Goal: Task Accomplishment & Management: Complete application form

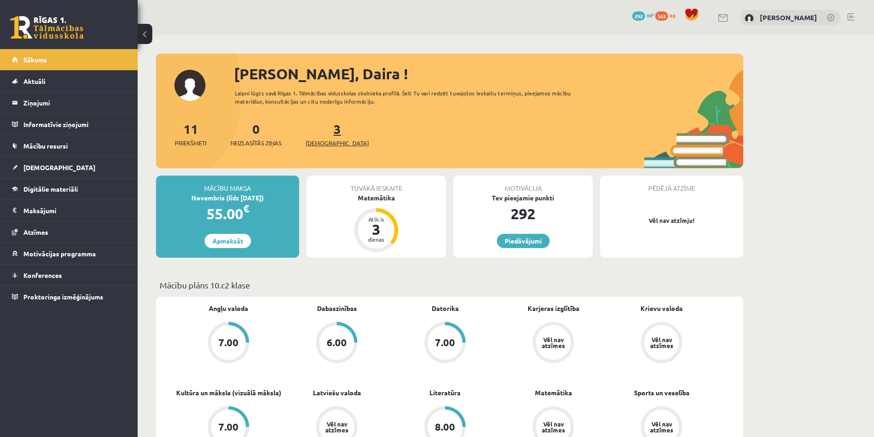
click at [323, 140] on span "[DEMOGRAPHIC_DATA]" at bounding box center [337, 143] width 63 height 9
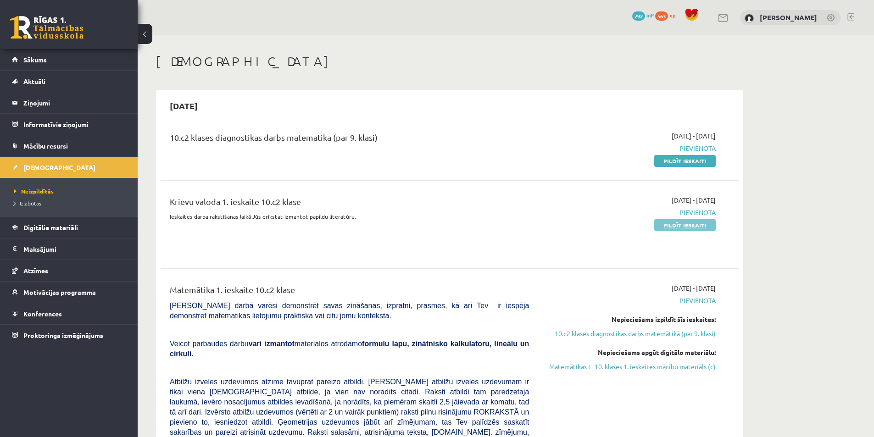
click at [666, 229] on link "Pildīt ieskaiti" at bounding box center [684, 225] width 61 height 12
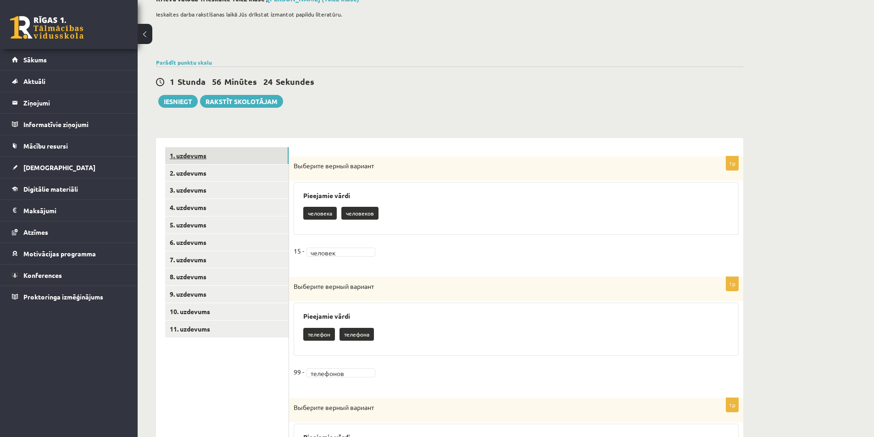
scroll to position [58, 0]
click at [192, 177] on link "2. uzdevums" at bounding box center [226, 173] width 123 height 17
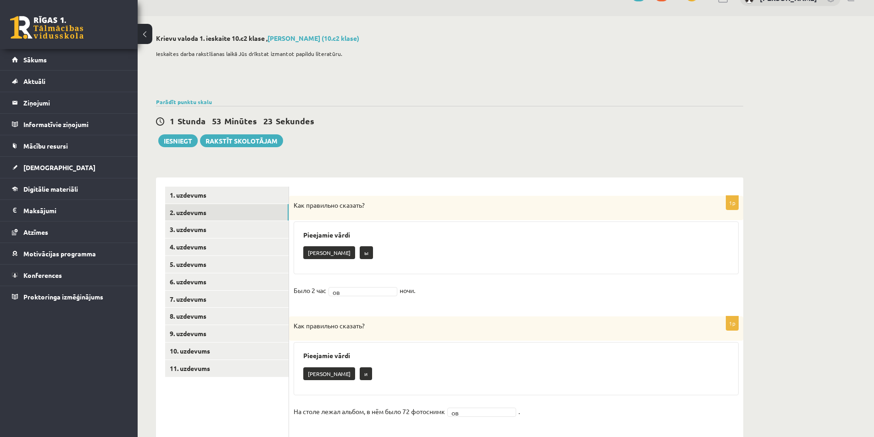
scroll to position [0, 0]
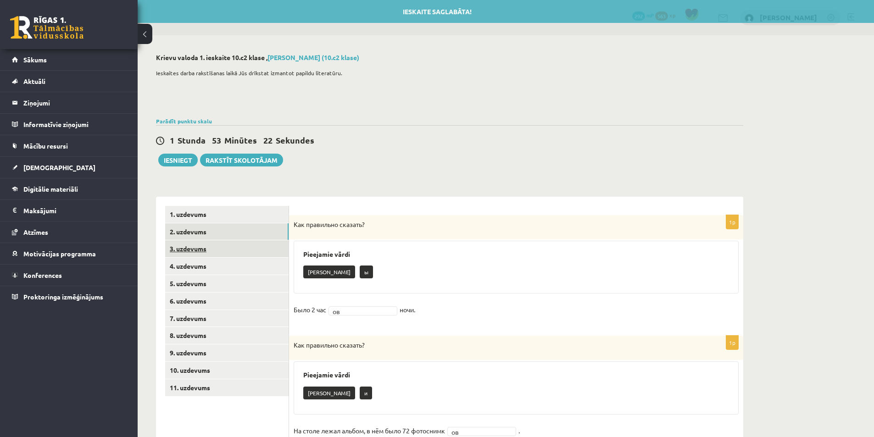
click at [194, 251] on link "3. uzdevums" at bounding box center [226, 248] width 123 height 17
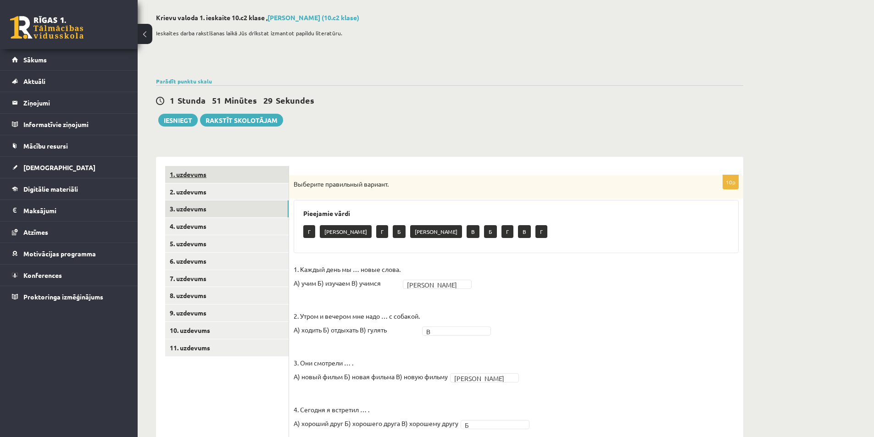
scroll to position [31, 0]
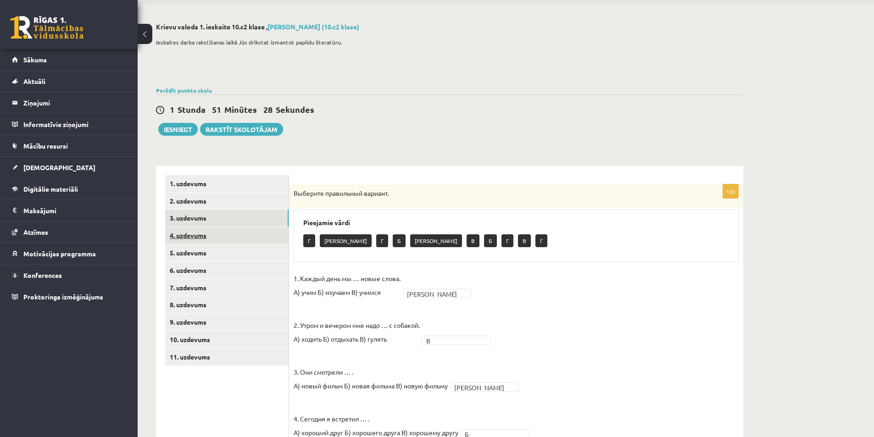
click at [199, 237] on link "4. uzdevums" at bounding box center [226, 235] width 123 height 17
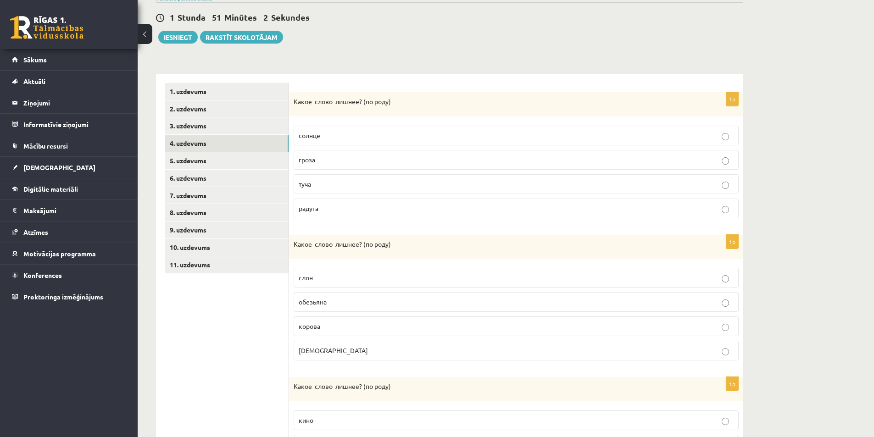
scroll to position [122, 0]
click at [374, 134] on p "солнце" at bounding box center [516, 136] width 435 height 10
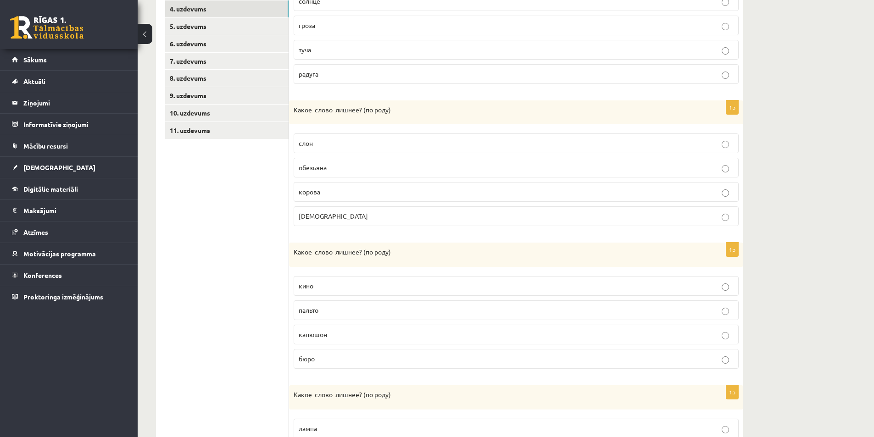
scroll to position [260, 0]
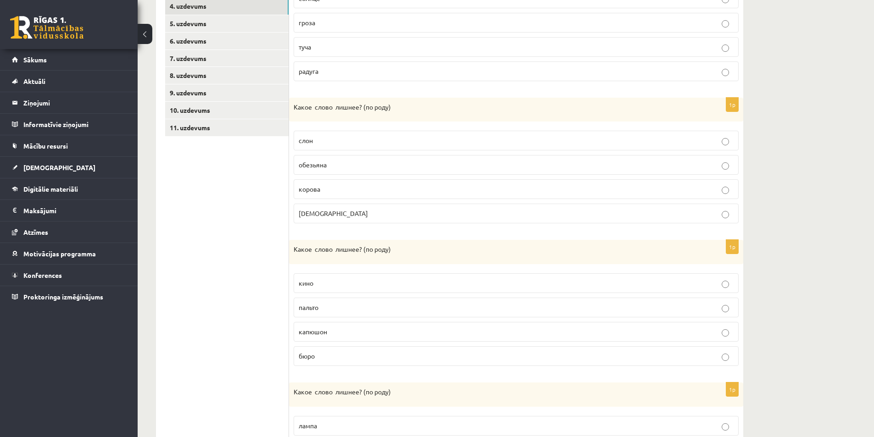
click at [355, 138] on p "слон" at bounding box center [516, 141] width 435 height 10
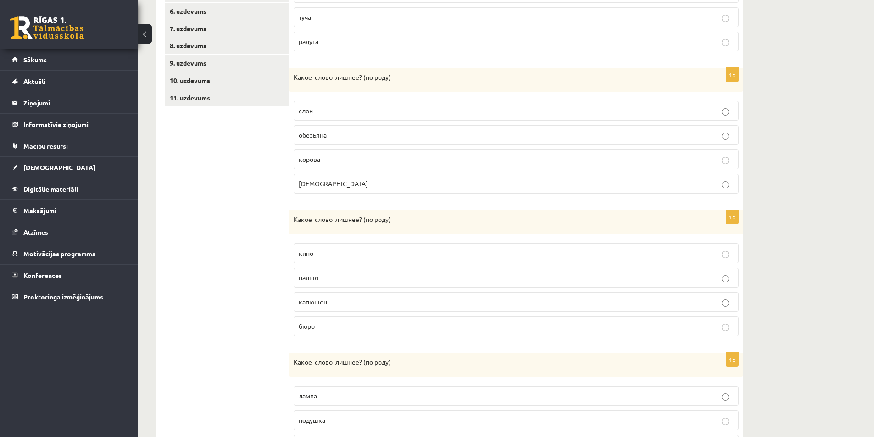
scroll to position [306, 0]
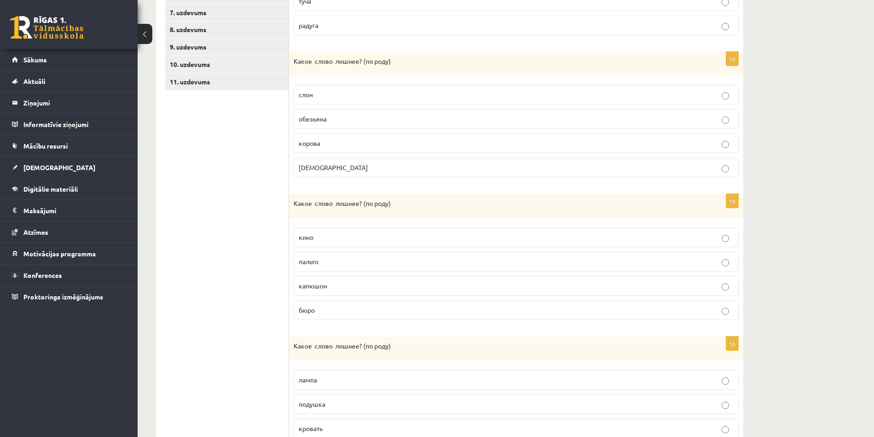
click at [411, 290] on p "капюшон" at bounding box center [516, 286] width 435 height 10
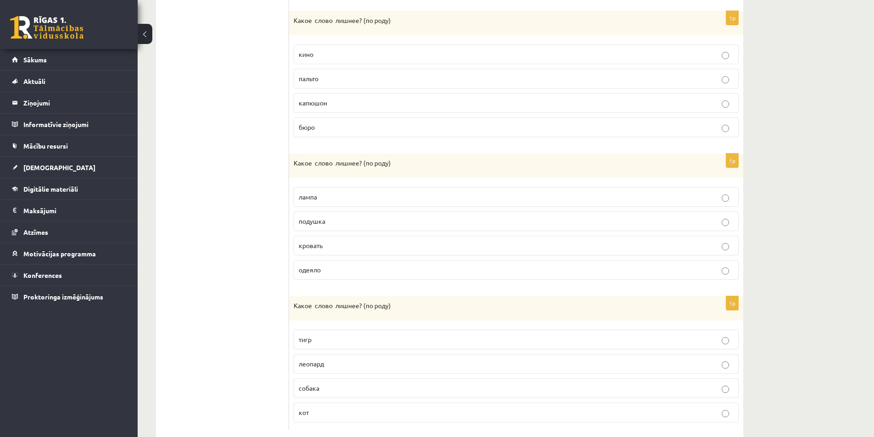
scroll to position [490, 0]
click at [339, 269] on p "одеяло" at bounding box center [516, 270] width 435 height 10
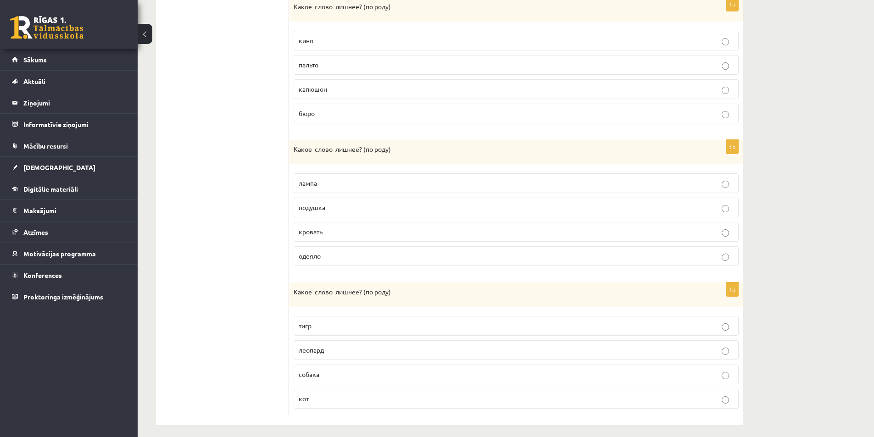
scroll to position [510, 0]
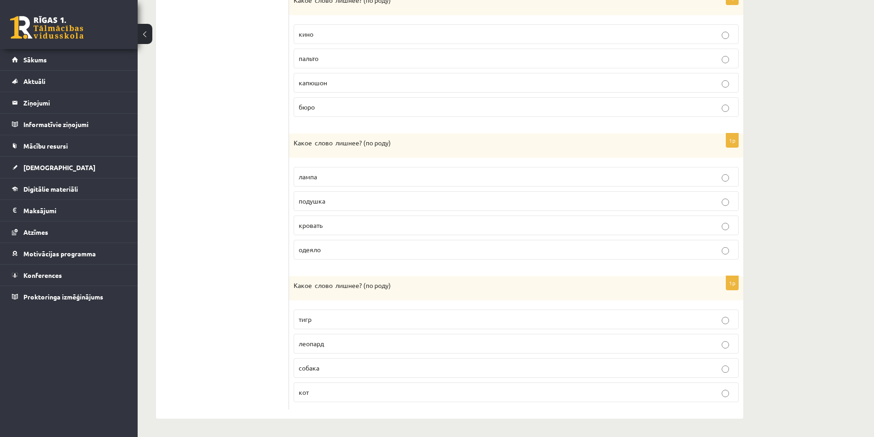
click at [330, 366] on p "собака" at bounding box center [516, 368] width 435 height 10
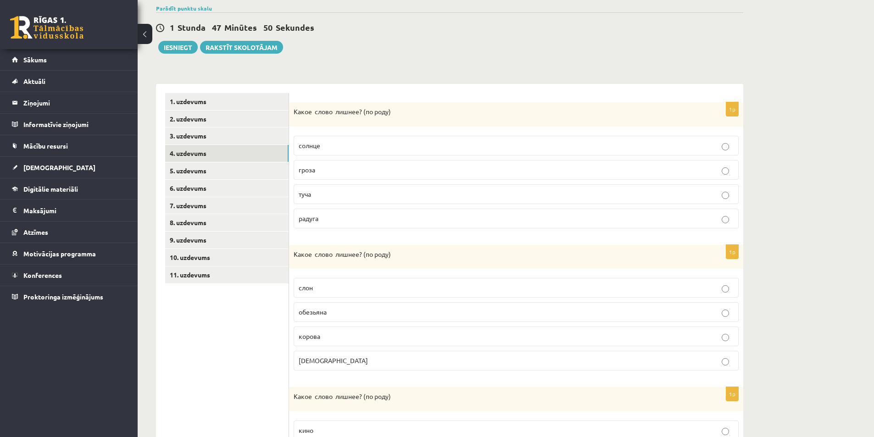
scroll to position [97, 0]
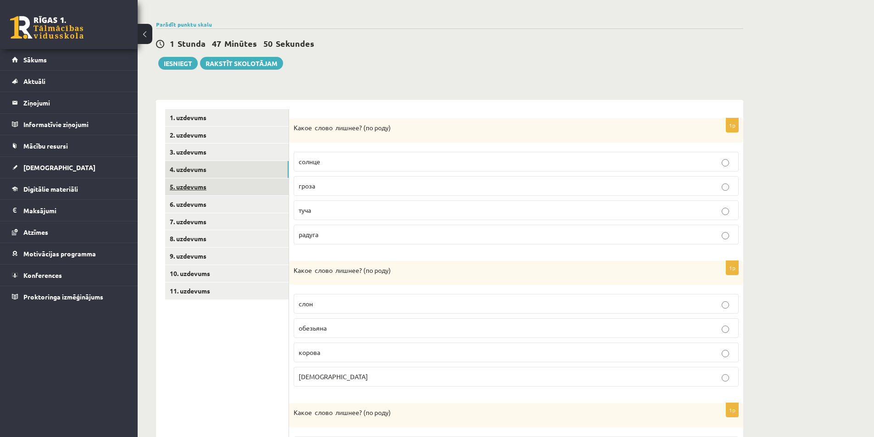
click at [197, 188] on link "5. uzdevums" at bounding box center [226, 186] width 123 height 17
click at [335, 188] on p "молоко" at bounding box center [516, 186] width 435 height 10
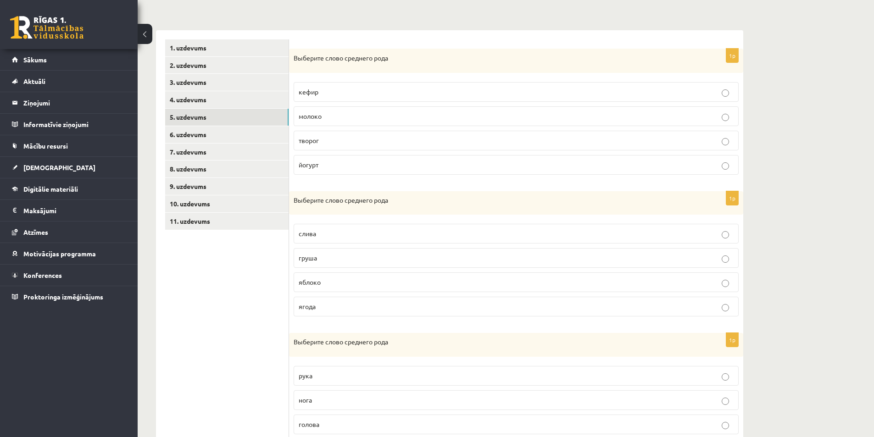
scroll to position [189, 0]
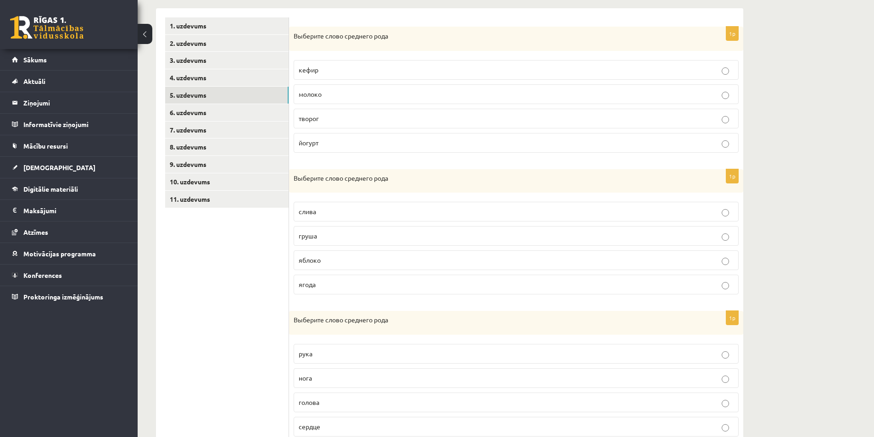
click at [389, 261] on p "яблоко" at bounding box center [516, 261] width 435 height 10
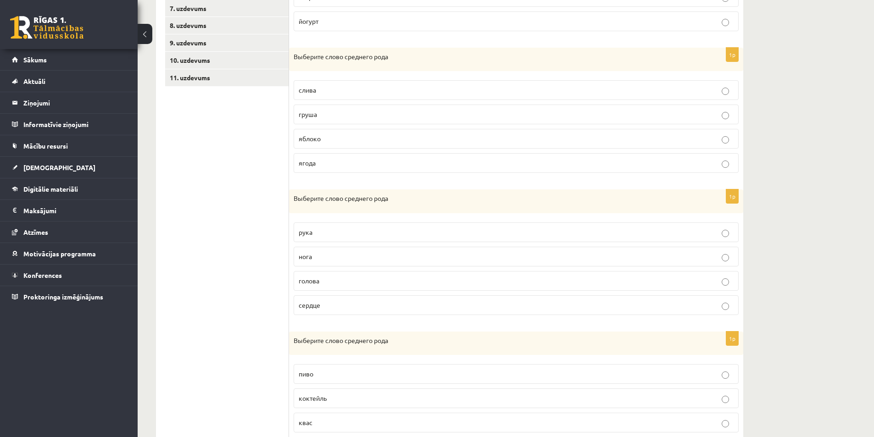
scroll to position [326, 0]
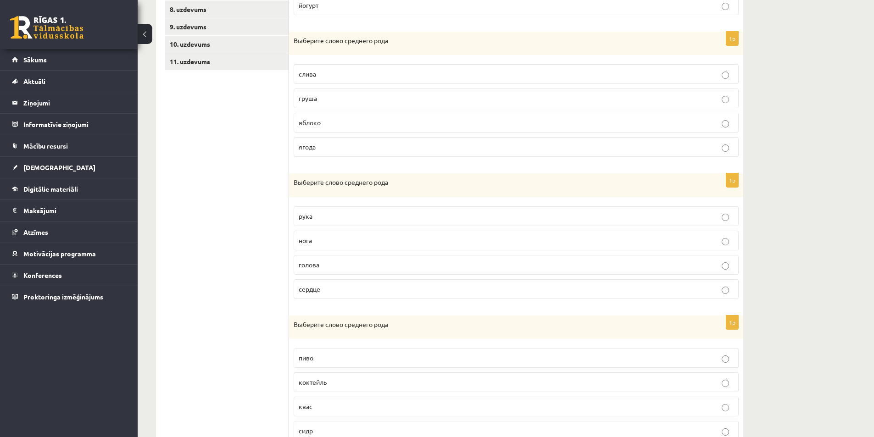
click at [377, 294] on p "сердце" at bounding box center [516, 289] width 435 height 10
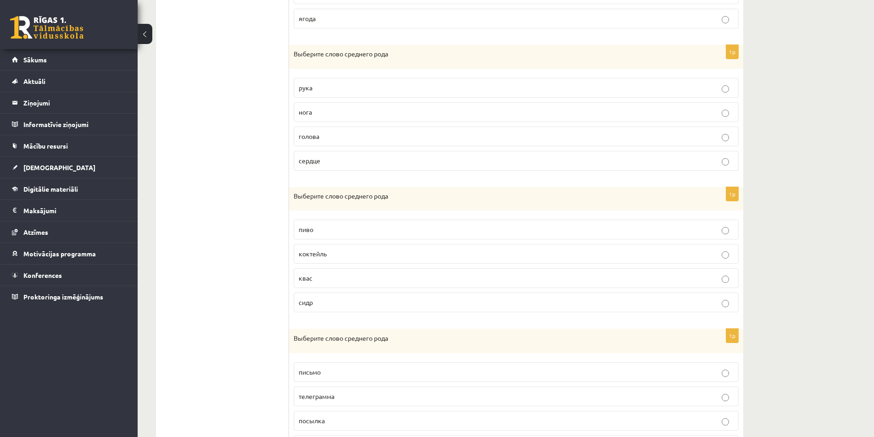
scroll to position [464, 0]
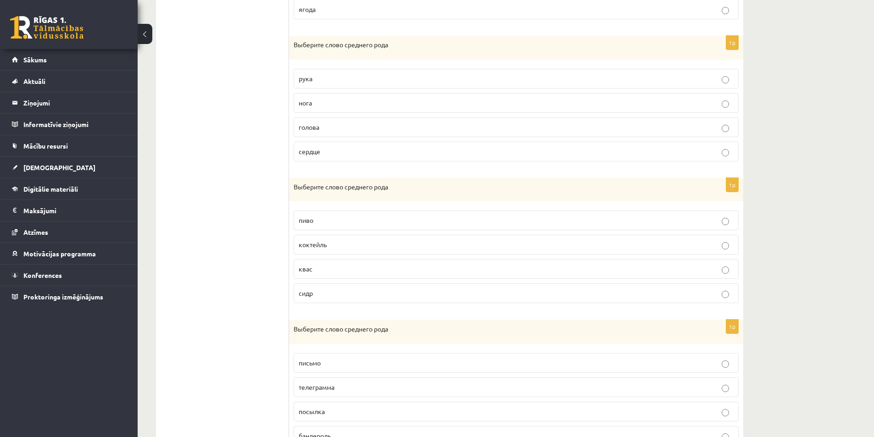
click at [358, 221] on p "пиво" at bounding box center [516, 221] width 435 height 10
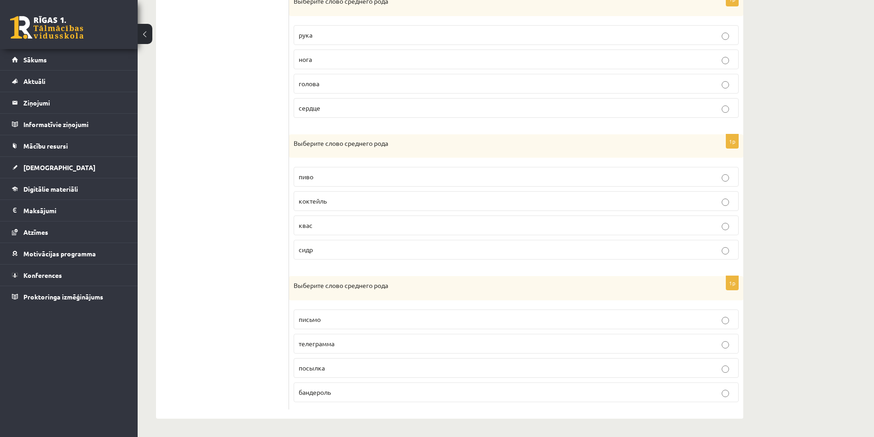
click at [372, 321] on p "письмо" at bounding box center [516, 320] width 435 height 10
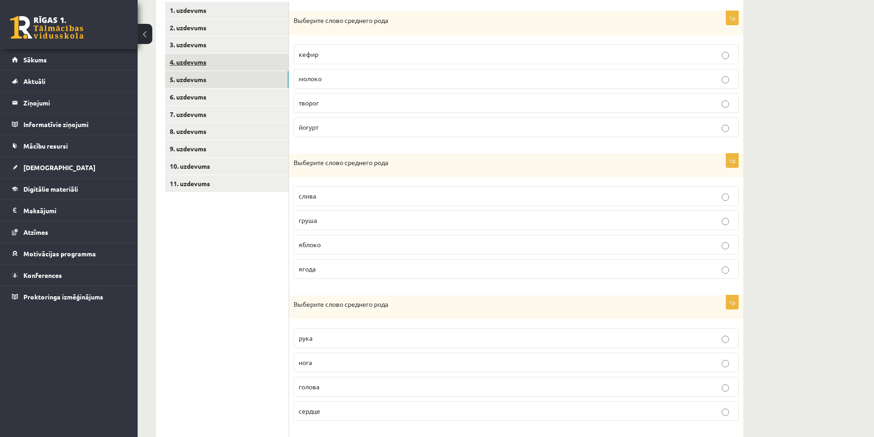
scroll to position [49, 0]
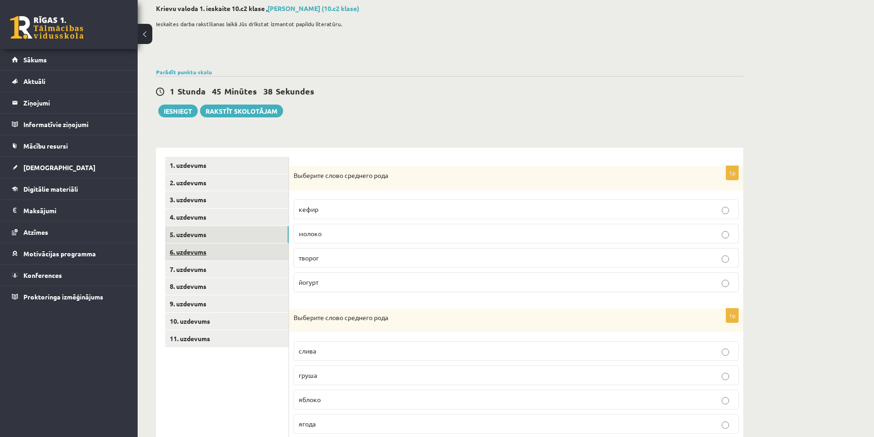
click at [186, 255] on link "6. uzdevums" at bounding box center [226, 252] width 123 height 17
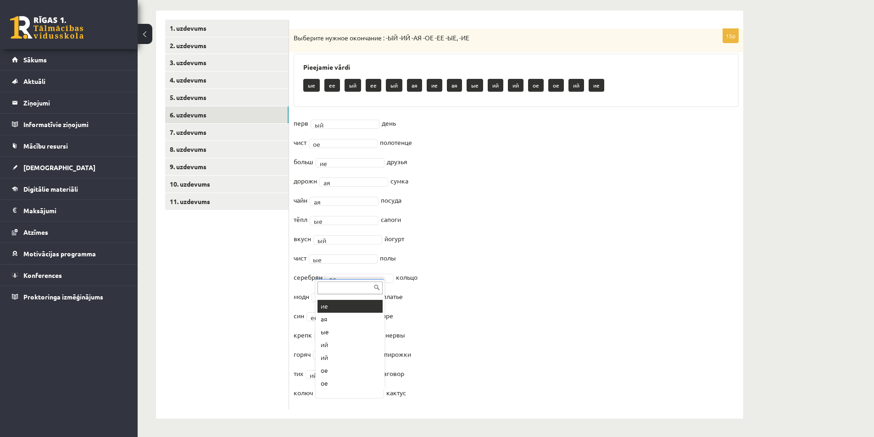
scroll to position [103, 0]
click at [199, 131] on link "7. uzdevums" at bounding box center [226, 132] width 123 height 17
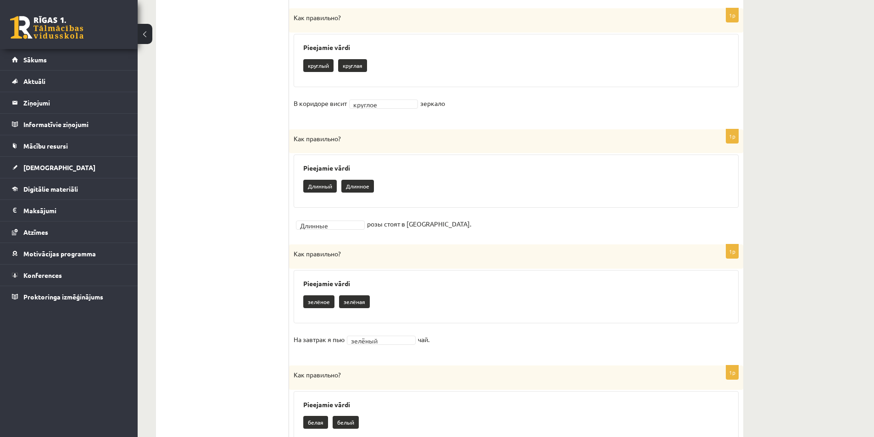
scroll to position [173, 0]
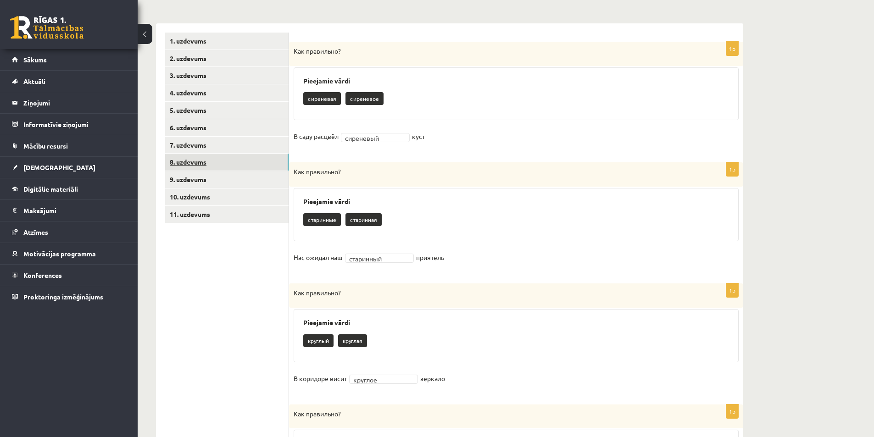
click at [204, 160] on link "8. uzdevums" at bounding box center [226, 162] width 123 height 17
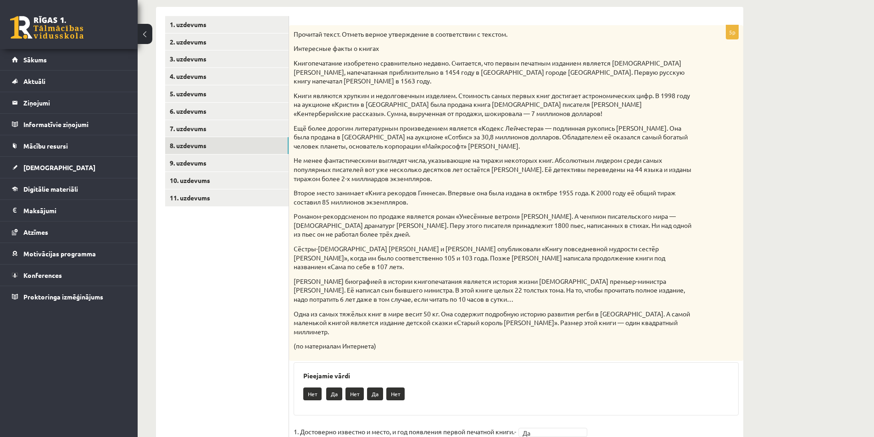
scroll to position [174, 0]
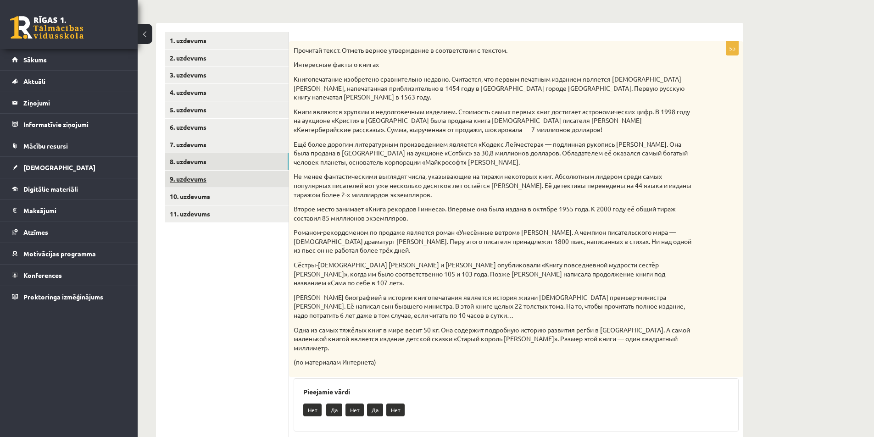
click at [215, 182] on link "9. uzdevums" at bounding box center [226, 179] width 123 height 17
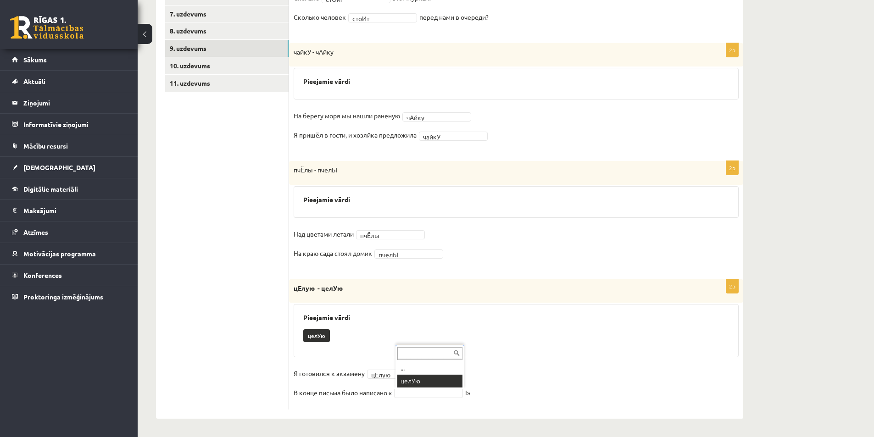
scroll to position [284, 0]
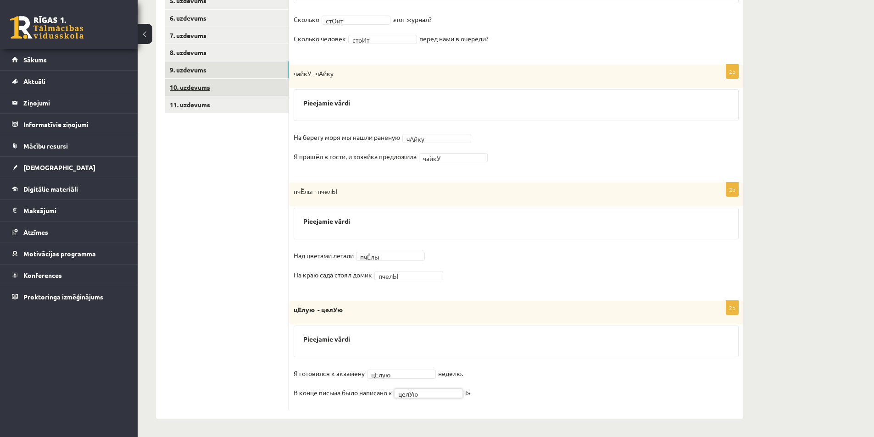
click at [187, 89] on link "10. uzdevums" at bounding box center [226, 87] width 123 height 17
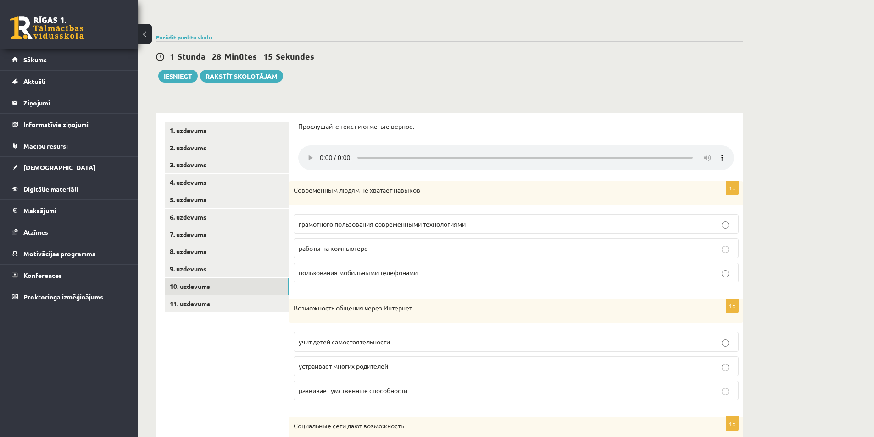
scroll to position [100, 0]
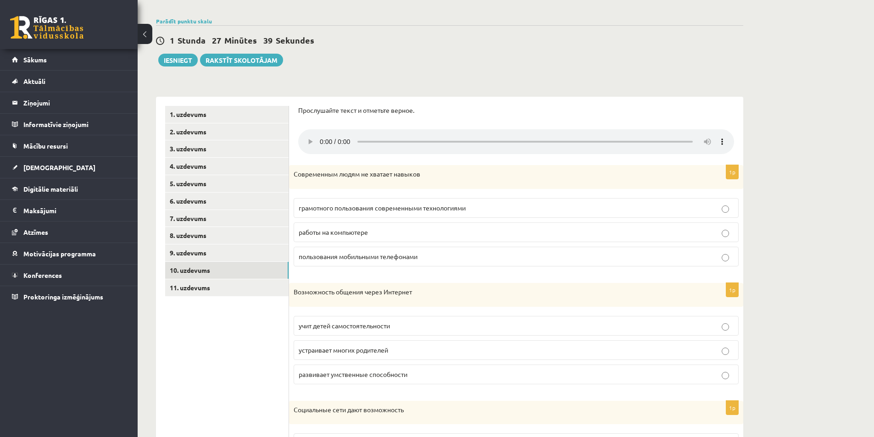
click at [825, 298] on div "**********" at bounding box center [506, 353] width 736 height 837
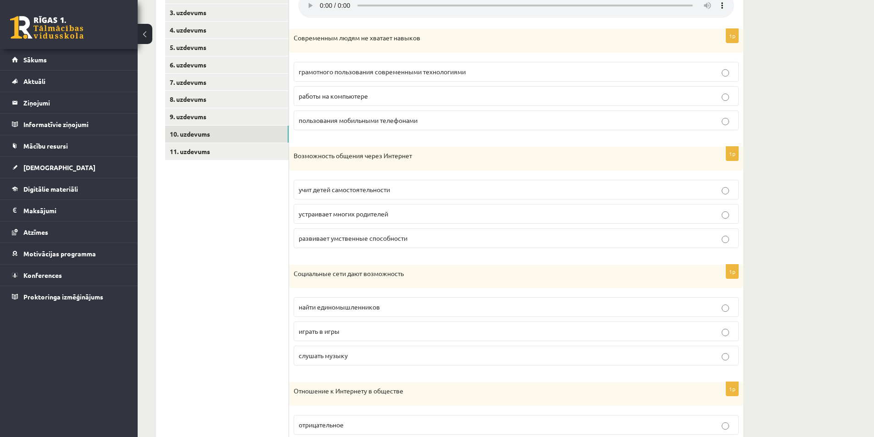
scroll to position [252, 0]
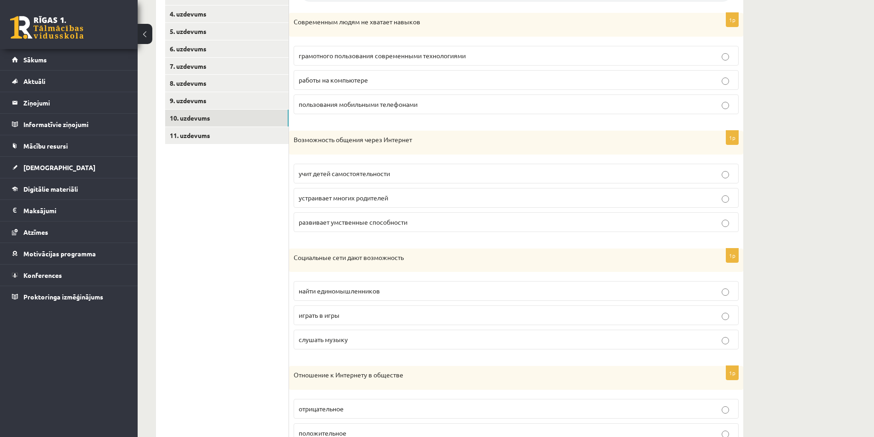
click at [344, 295] on span "найти единомышленников" at bounding box center [339, 291] width 81 height 8
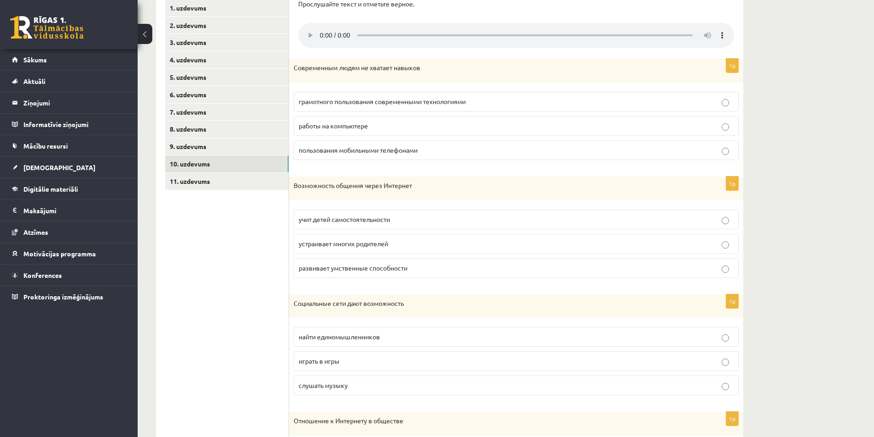
click at [469, 102] on p "грамотного пользования современными технологиями" at bounding box center [516, 102] width 435 height 10
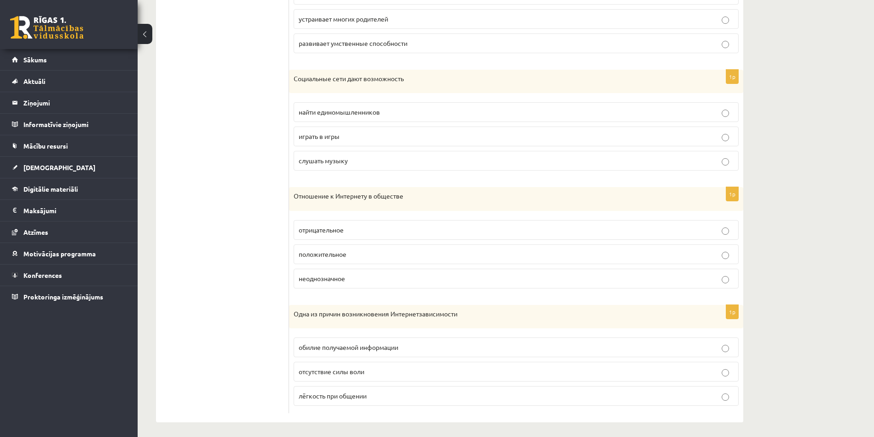
scroll to position [436, 0]
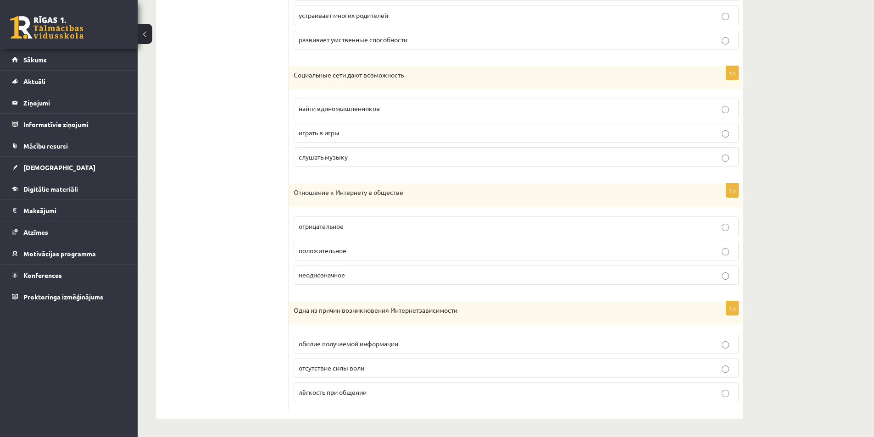
click at [414, 345] on p "обилие получаемой информации" at bounding box center [516, 344] width 435 height 10
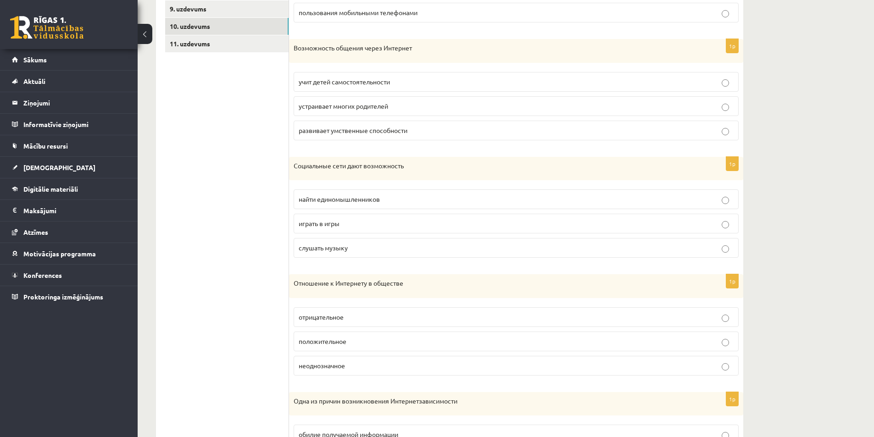
click at [369, 369] on p "неоднозначное" at bounding box center [516, 366] width 435 height 10
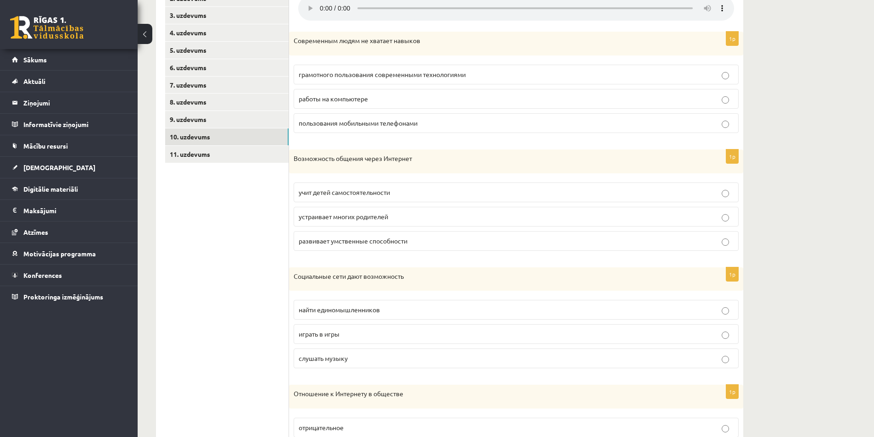
scroll to position [206, 0]
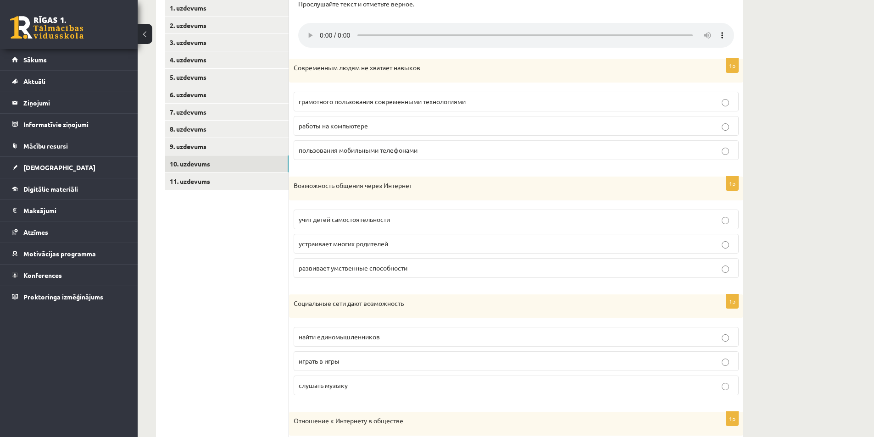
click at [406, 267] on span "развивает умственные способности" at bounding box center [353, 268] width 109 height 8
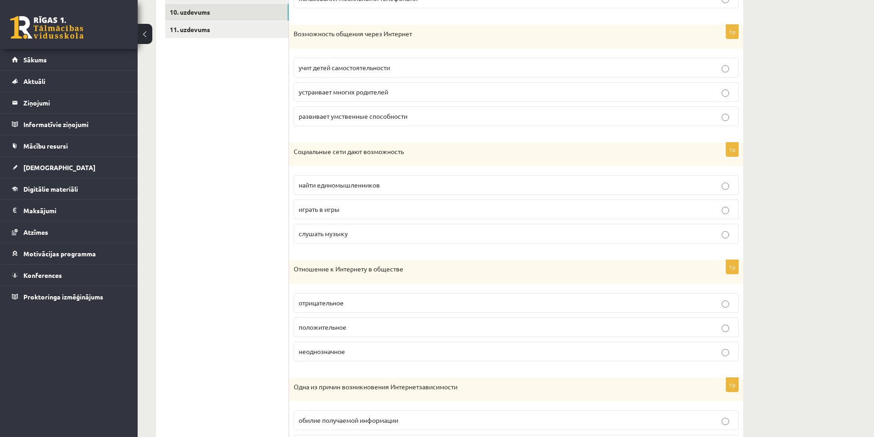
scroll to position [69, 0]
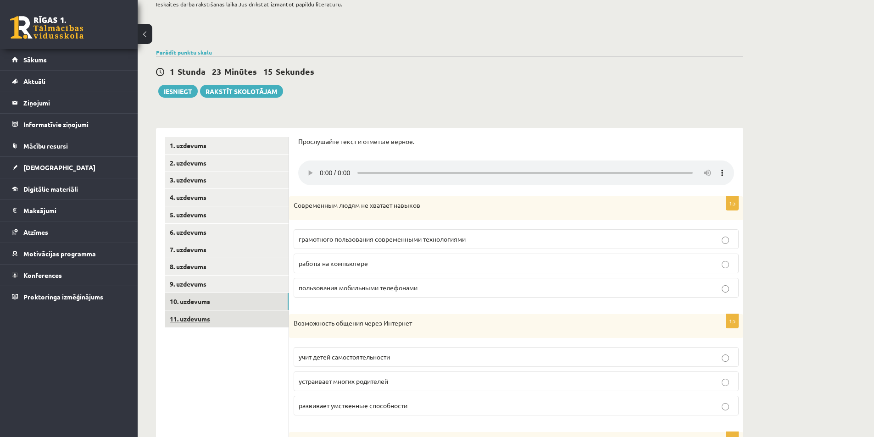
click at [193, 318] on link "11. uzdevums" at bounding box center [226, 319] width 123 height 17
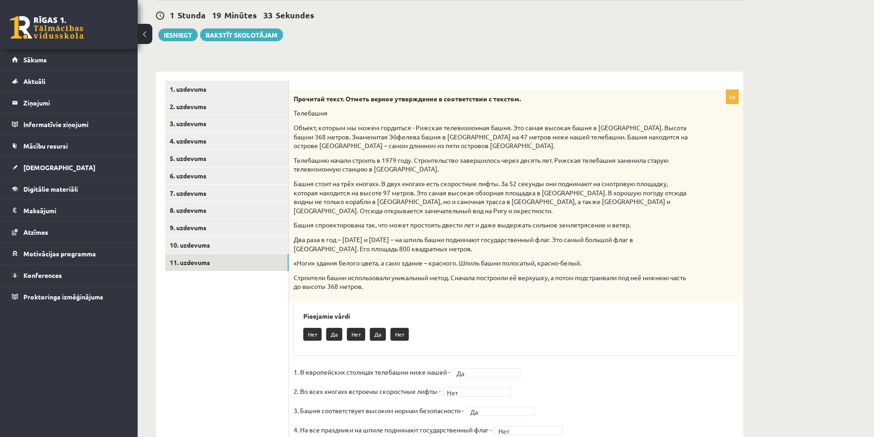
scroll to position [0, 0]
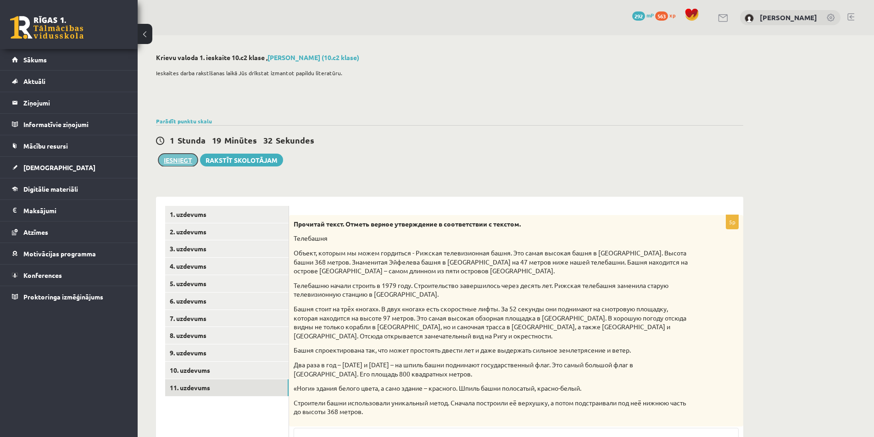
click at [181, 164] on button "Iesniegt" at bounding box center [177, 160] width 39 height 13
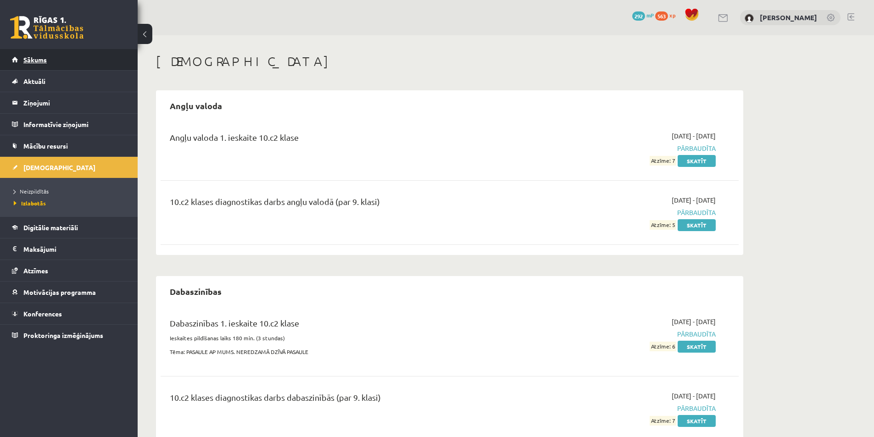
click at [37, 59] on span "Sākums" at bounding box center [34, 60] width 23 height 8
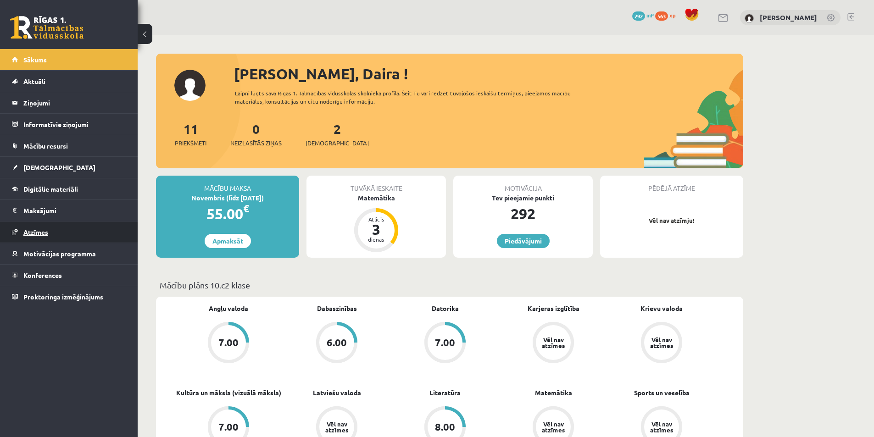
click at [40, 231] on span "Atzīmes" at bounding box center [35, 232] width 25 height 8
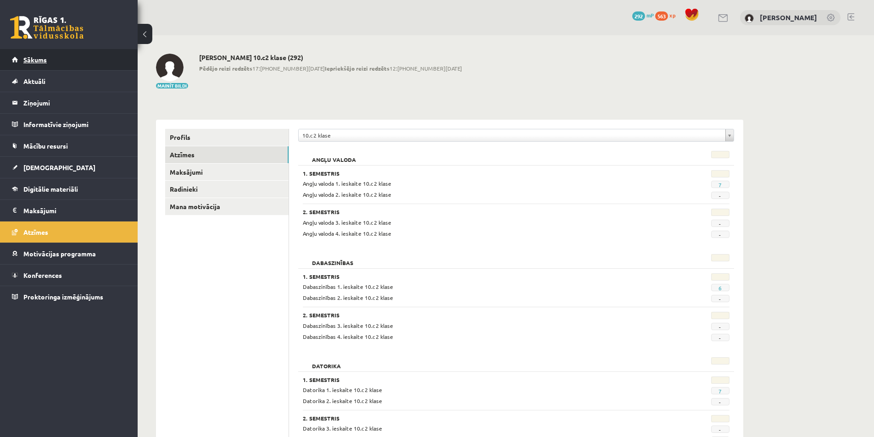
click at [36, 61] on span "Sākums" at bounding box center [34, 60] width 23 height 8
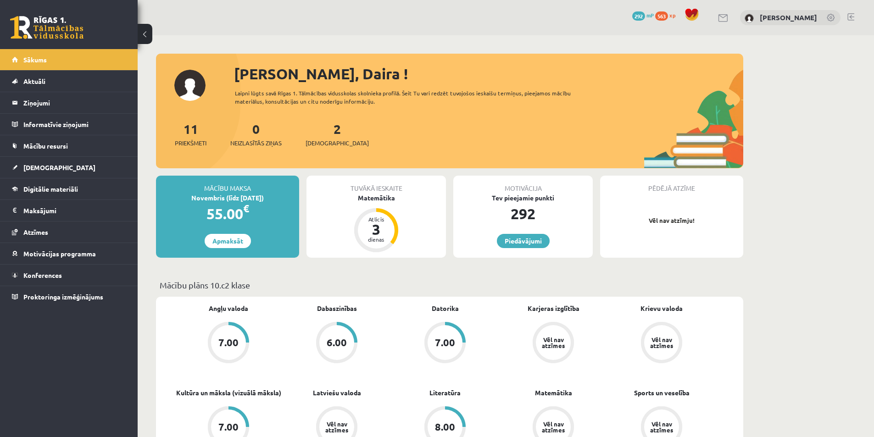
click at [848, 17] on link at bounding box center [850, 16] width 7 height 7
click at [55, 192] on span "Digitālie materiāli" at bounding box center [50, 189] width 55 height 8
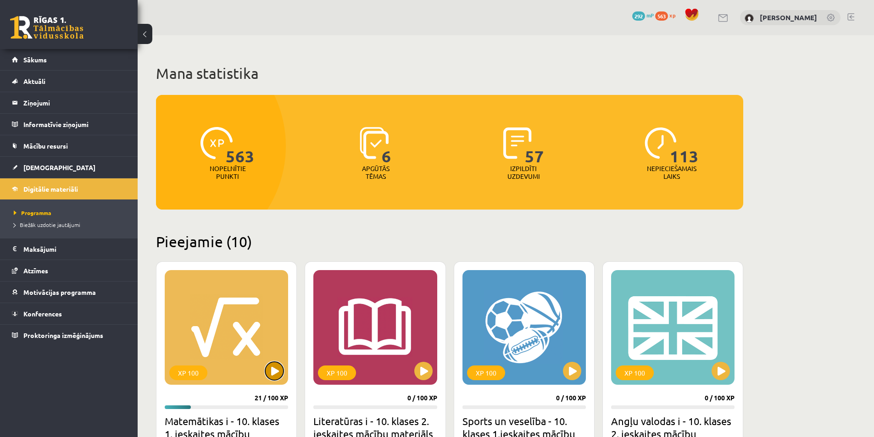
click at [274, 369] on button at bounding box center [274, 371] width 18 height 18
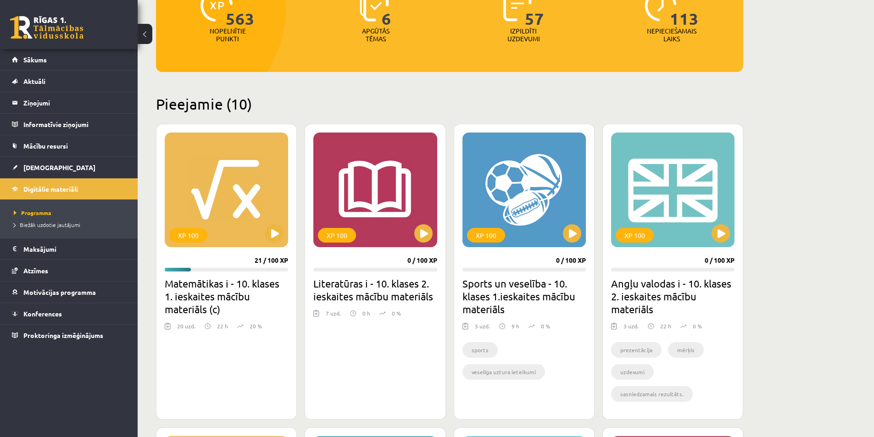
scroll to position [184, 0]
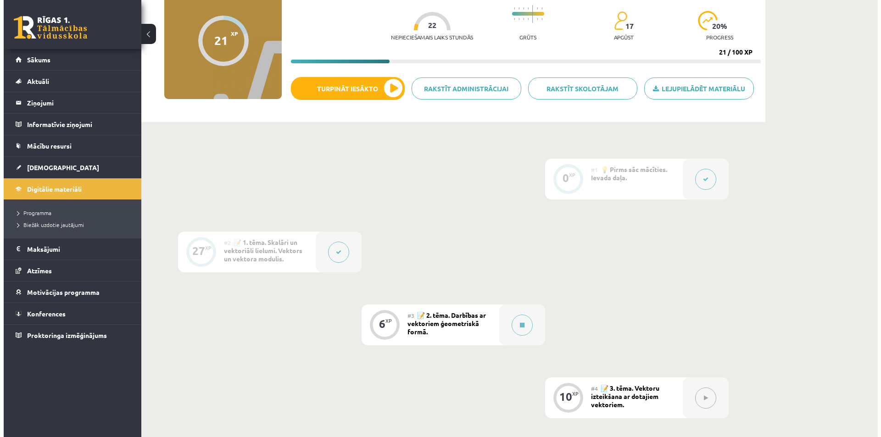
scroll to position [92, 0]
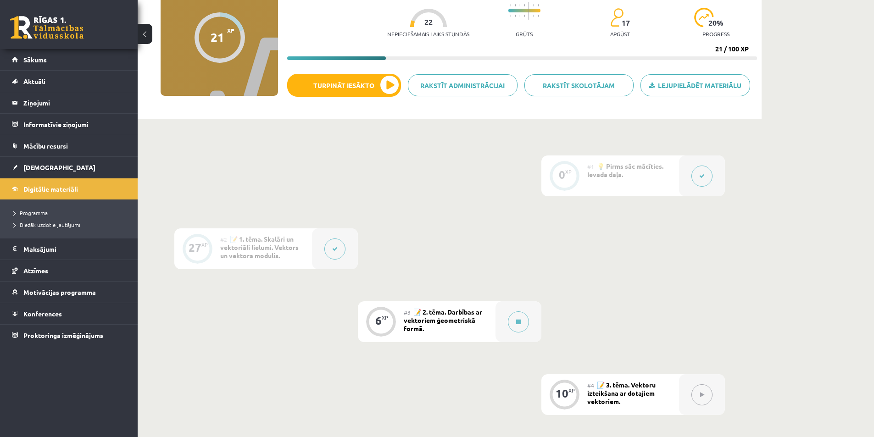
click at [331, 249] on button at bounding box center [334, 249] width 21 height 21
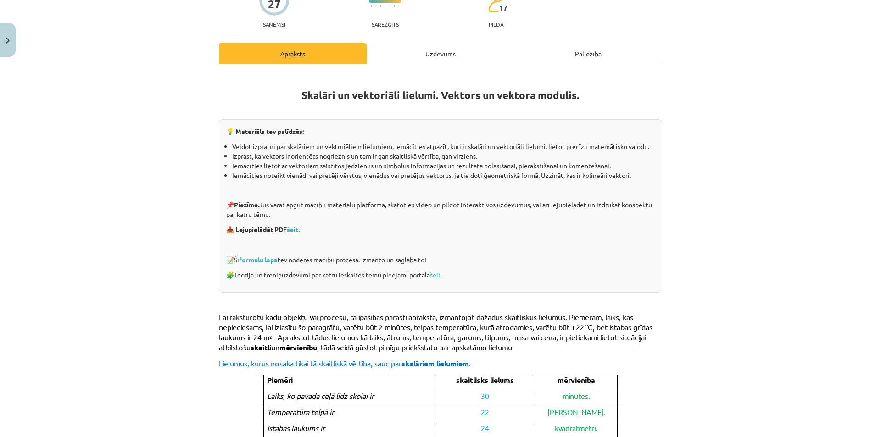
scroll to position [138, 0]
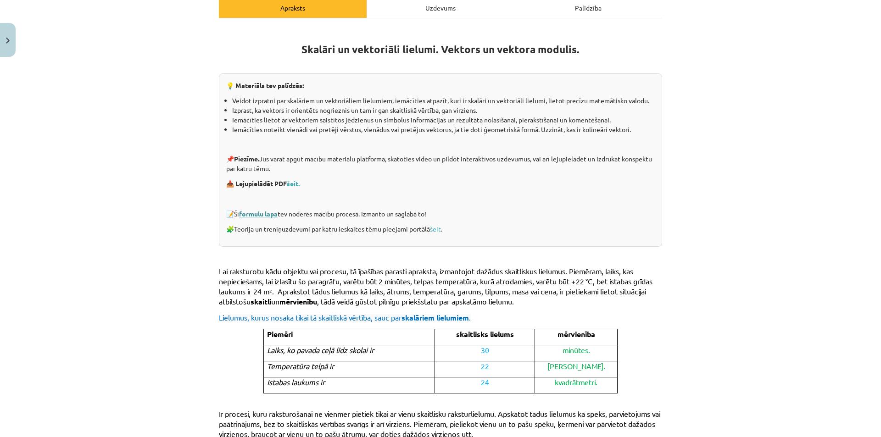
click at [263, 216] on link "formulu lapa" at bounding box center [258, 214] width 39 height 8
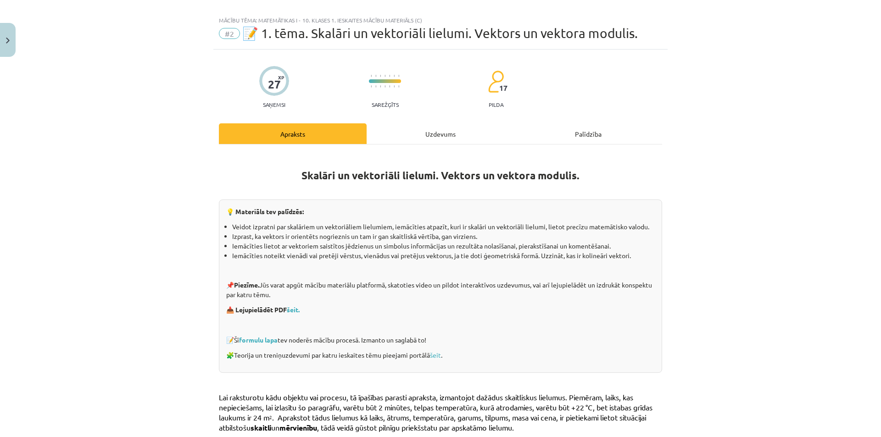
scroll to position [0, 0]
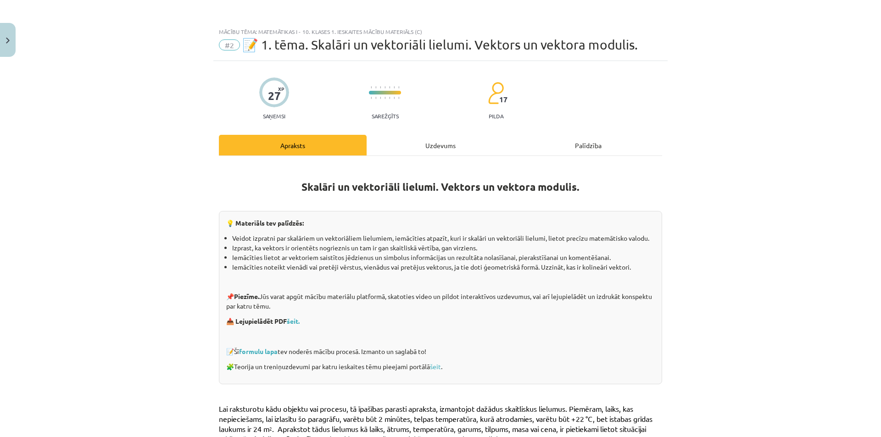
click at [447, 145] on div "Uzdevums" at bounding box center [441, 145] width 148 height 21
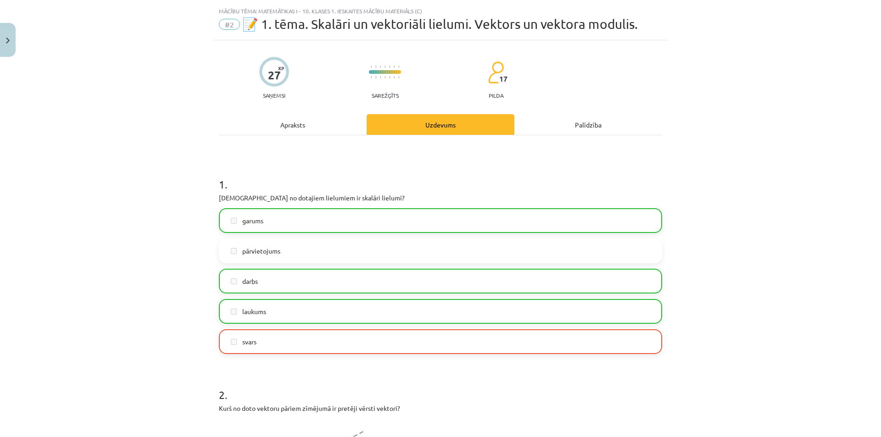
scroll to position [23, 0]
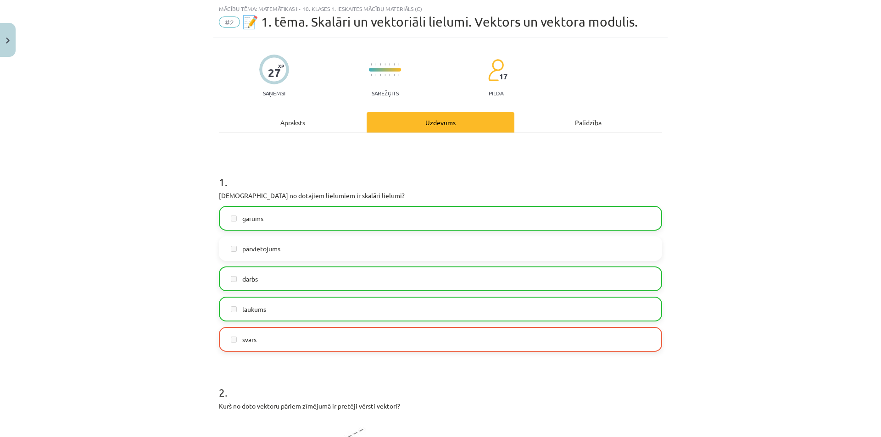
click at [296, 118] on div "Apraksts" at bounding box center [293, 122] width 148 height 21
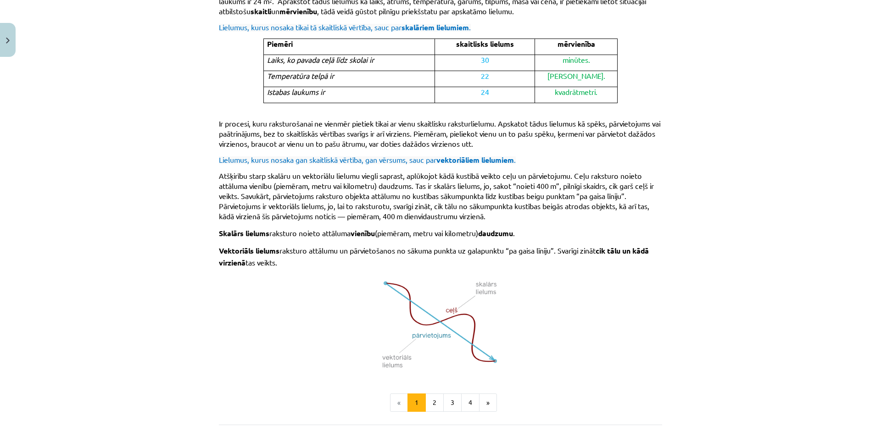
scroll to position [535, 0]
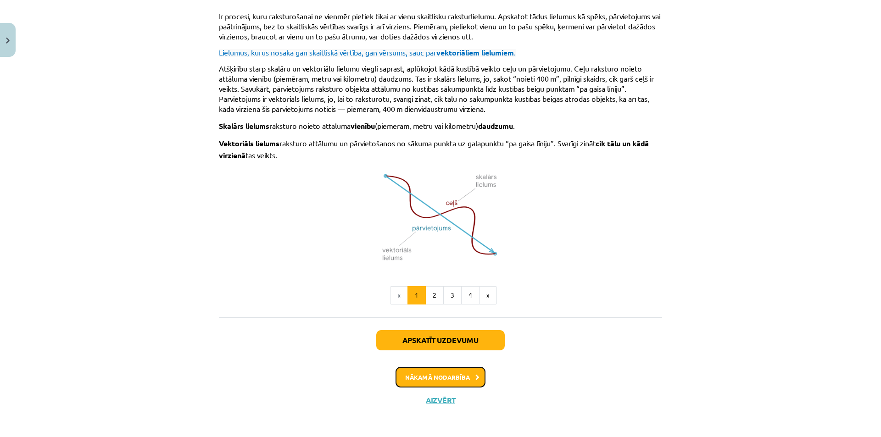
click at [419, 376] on button "Nākamā nodarbība" at bounding box center [440, 377] width 90 height 21
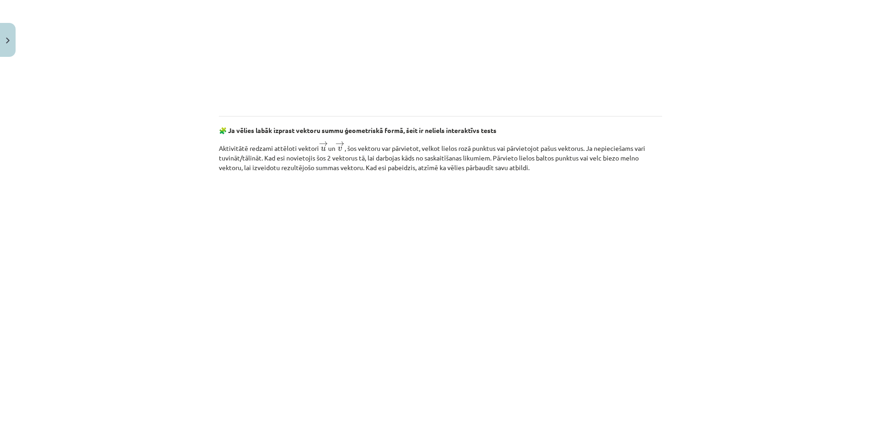
scroll to position [1216, 0]
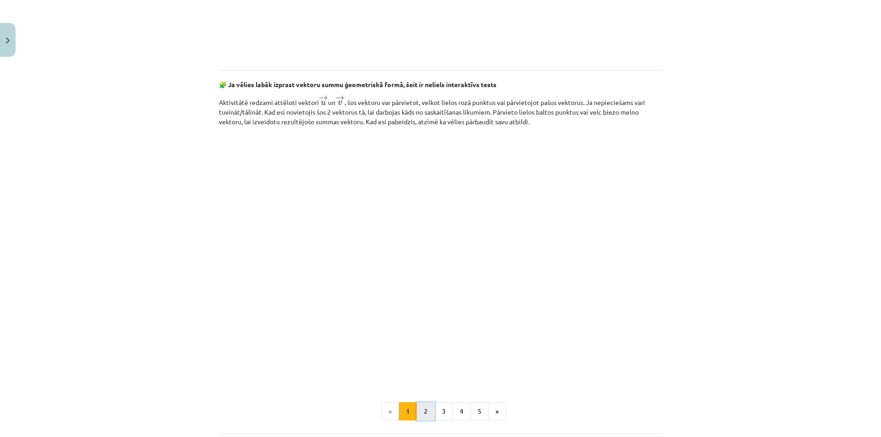
click at [421, 414] on button "2" at bounding box center [426, 411] width 18 height 18
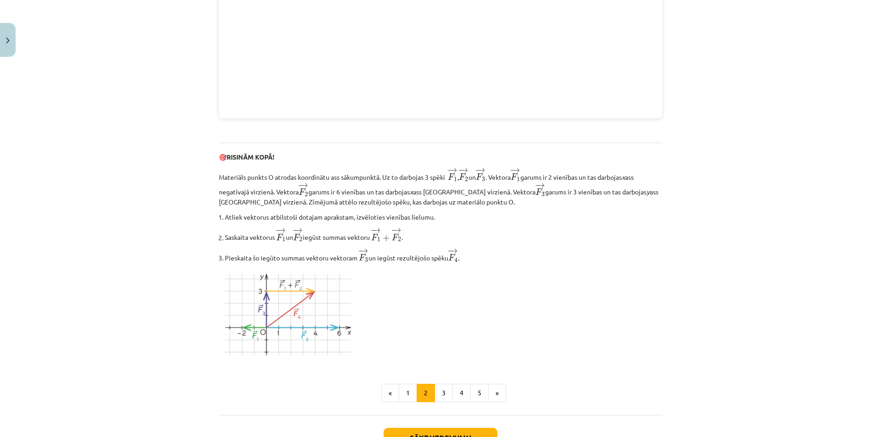
scroll to position [990, 0]
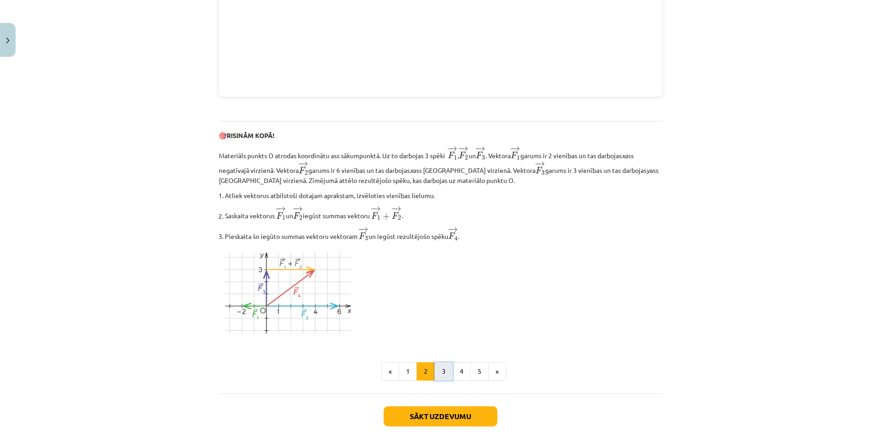
click at [439, 376] on button "3" at bounding box center [443, 371] width 18 height 18
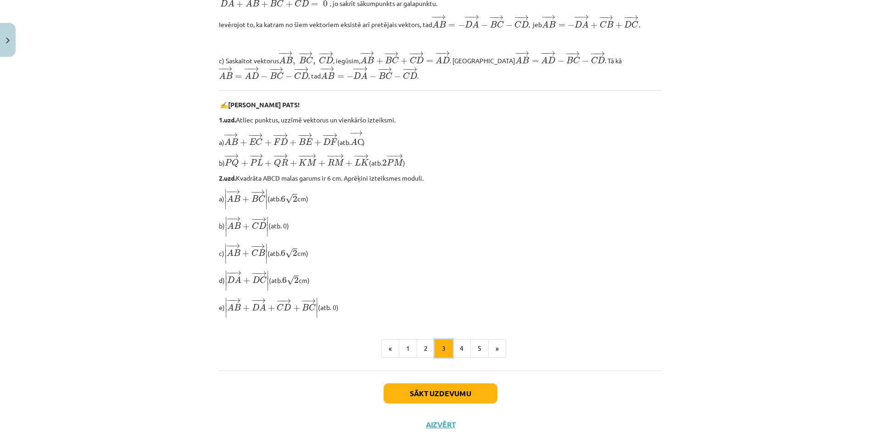
scroll to position [669, 0]
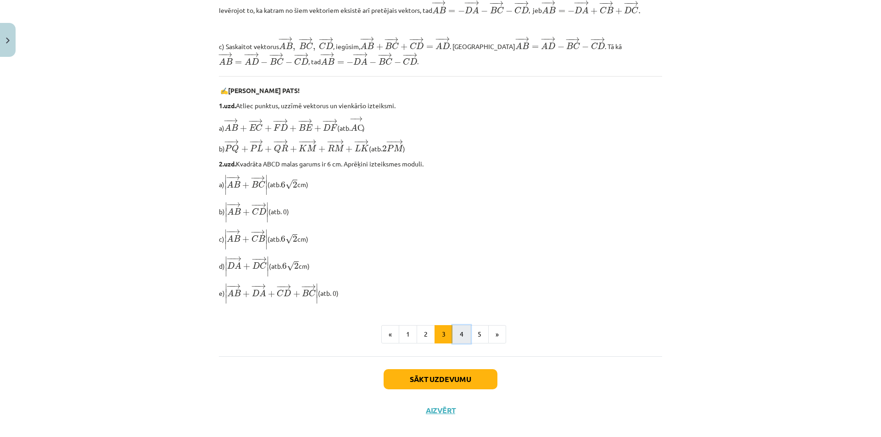
click at [457, 344] on button "4" at bounding box center [461, 334] width 18 height 18
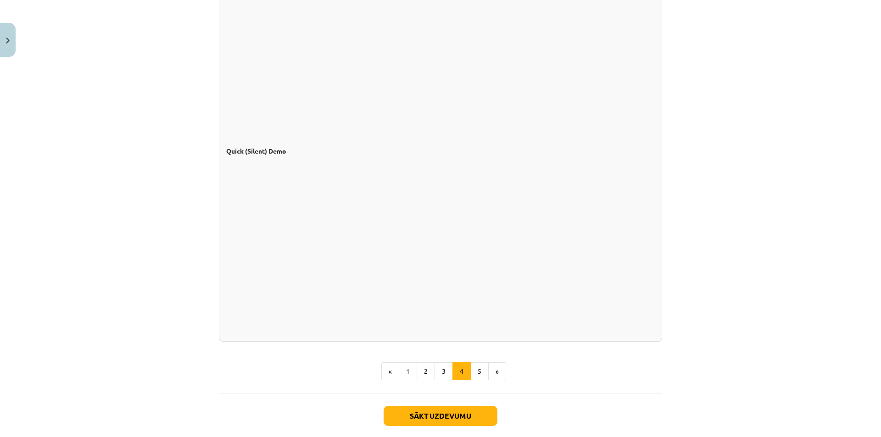
scroll to position [715, 0]
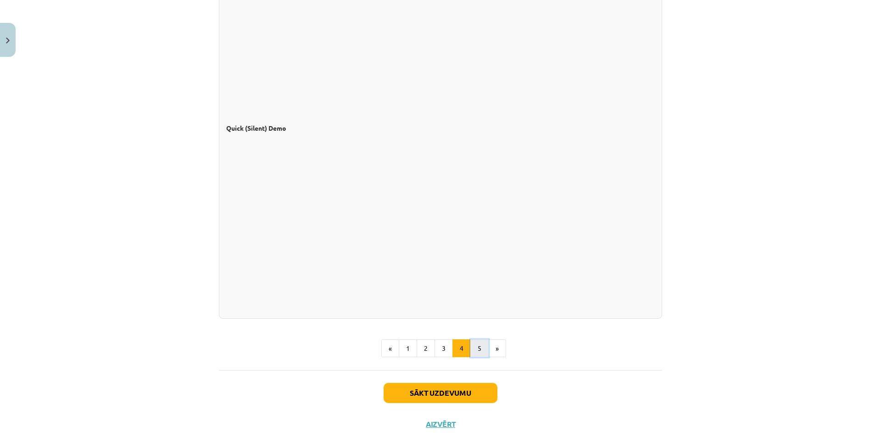
click at [474, 350] on button "5" at bounding box center [479, 348] width 18 height 18
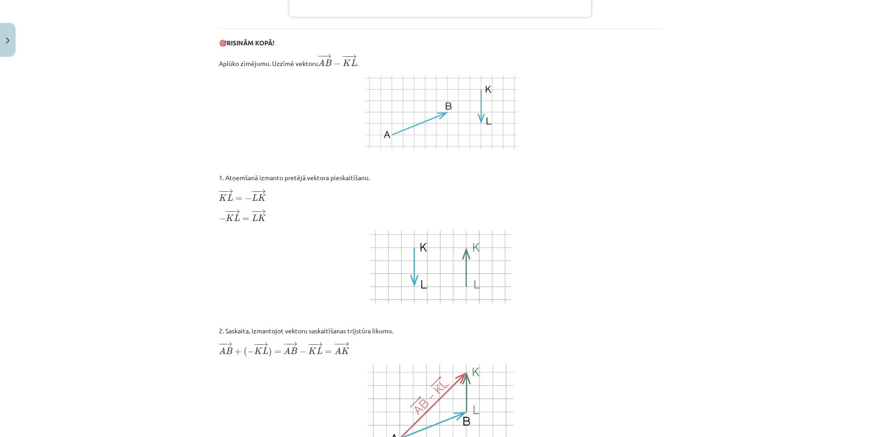
scroll to position [623, 0]
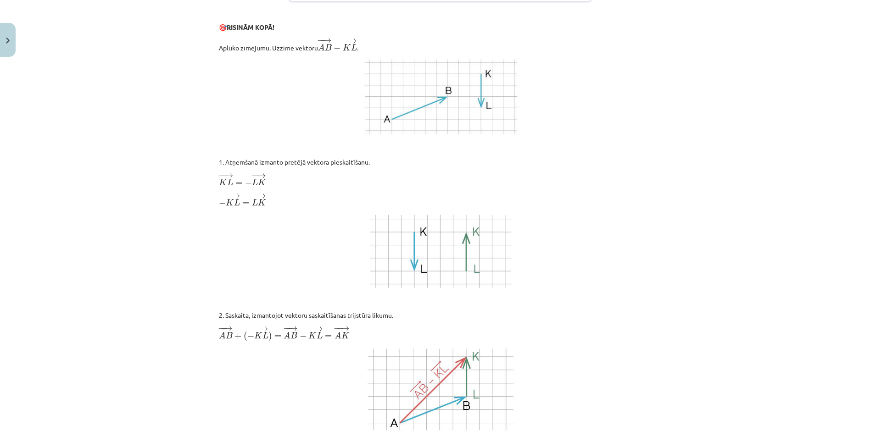
click at [219, 28] on p "🎯 RISINĀM KOPĀ!" at bounding box center [440, 27] width 443 height 10
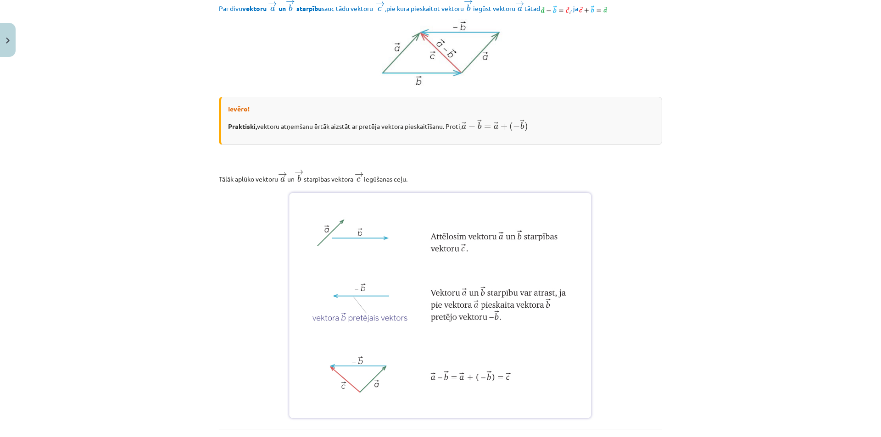
scroll to position [0, 0]
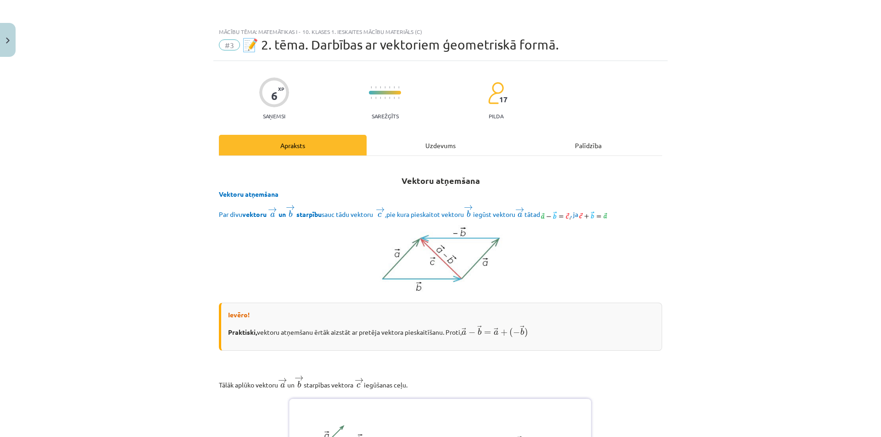
click at [446, 150] on div "Uzdevums" at bounding box center [441, 145] width 148 height 21
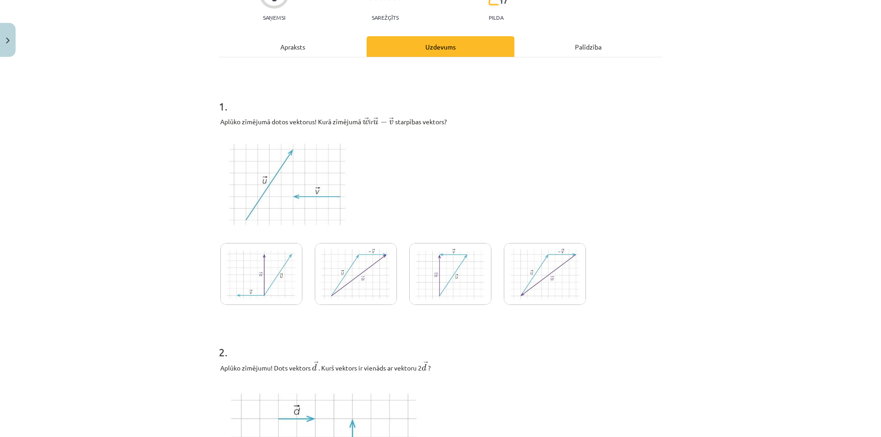
scroll to position [115, 0]
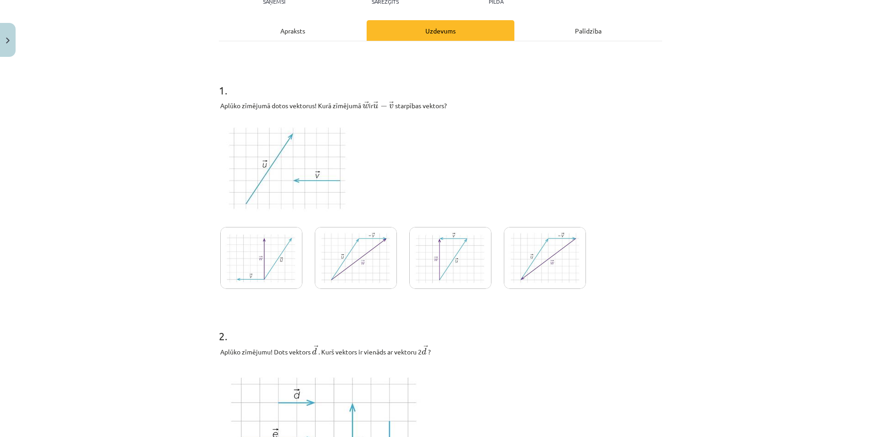
click at [538, 267] on img at bounding box center [545, 258] width 82 height 62
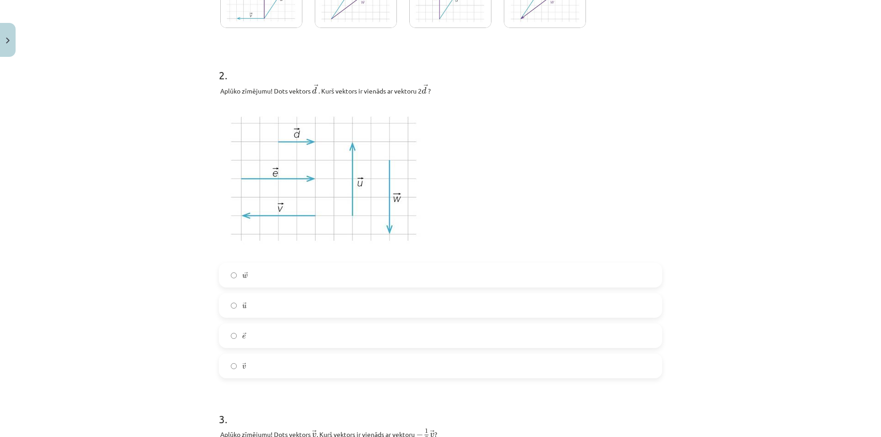
scroll to position [390, 0]
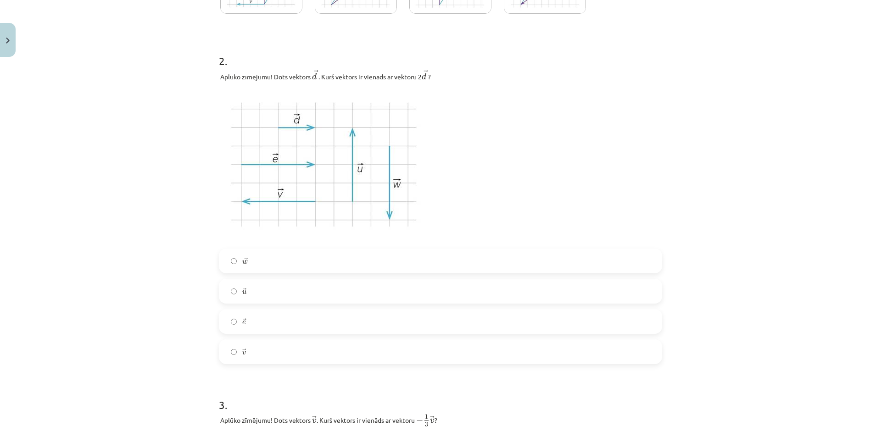
click at [285, 325] on label "→ e e →" at bounding box center [440, 321] width 441 height 23
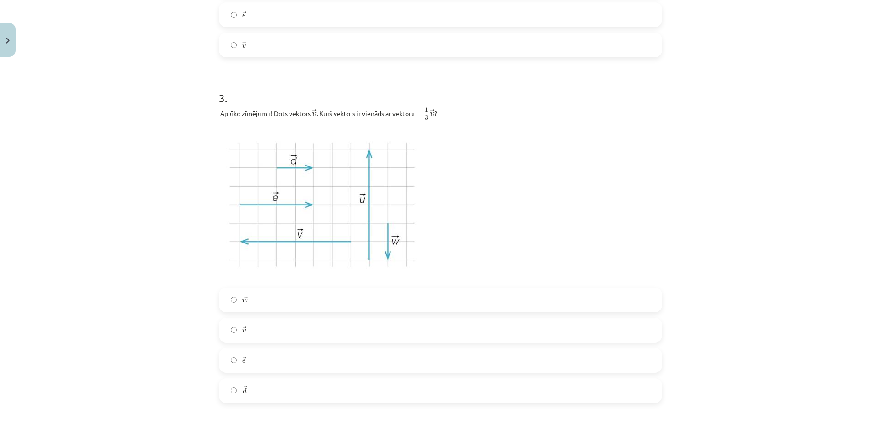
scroll to position [711, 0]
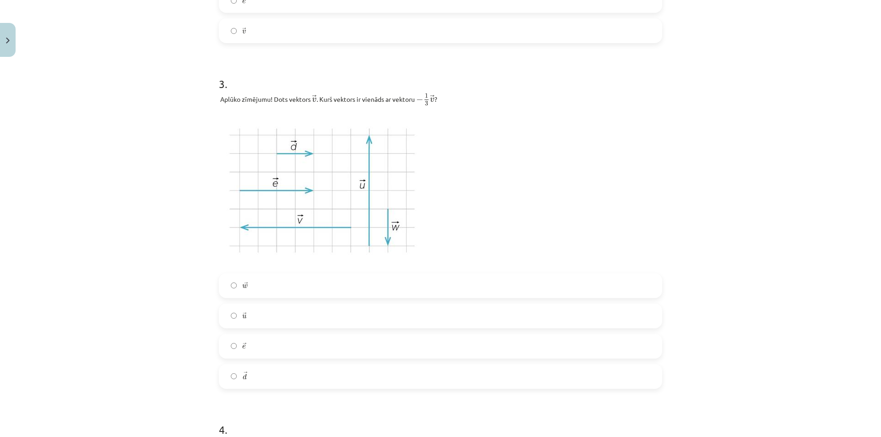
click at [255, 380] on label "→ d d →" at bounding box center [440, 376] width 441 height 23
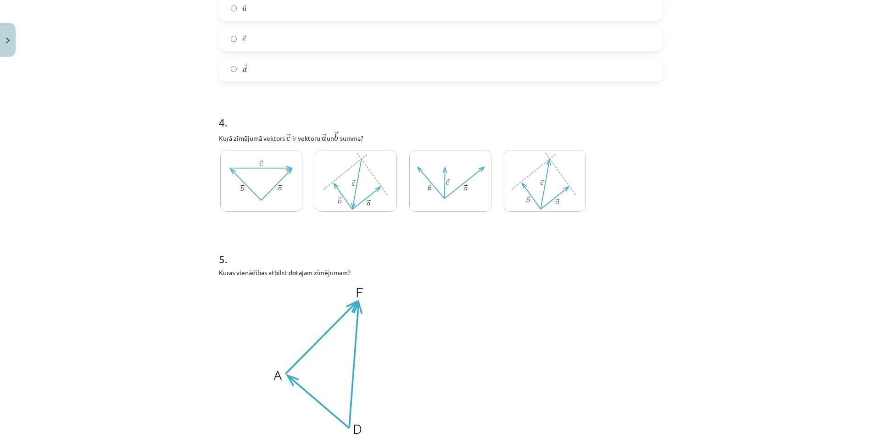
scroll to position [1032, 0]
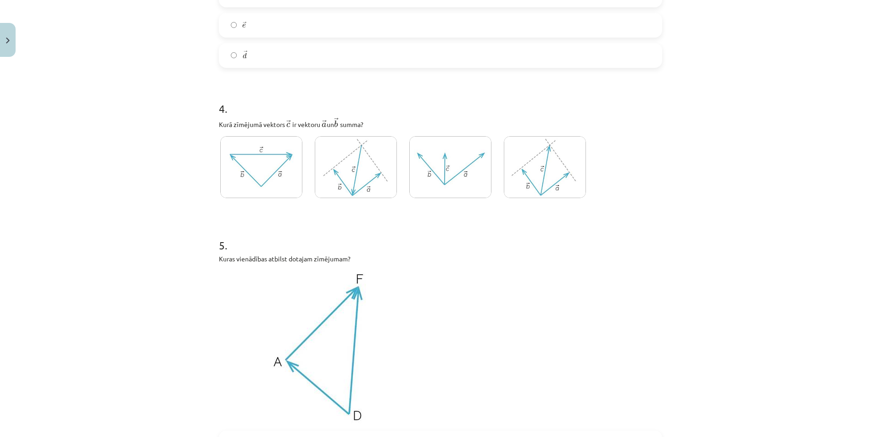
click at [545, 180] on img at bounding box center [545, 167] width 82 height 62
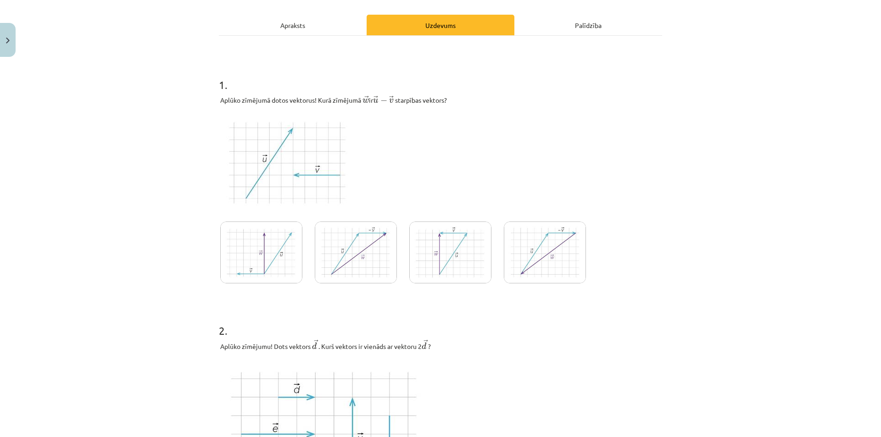
scroll to position [115, 0]
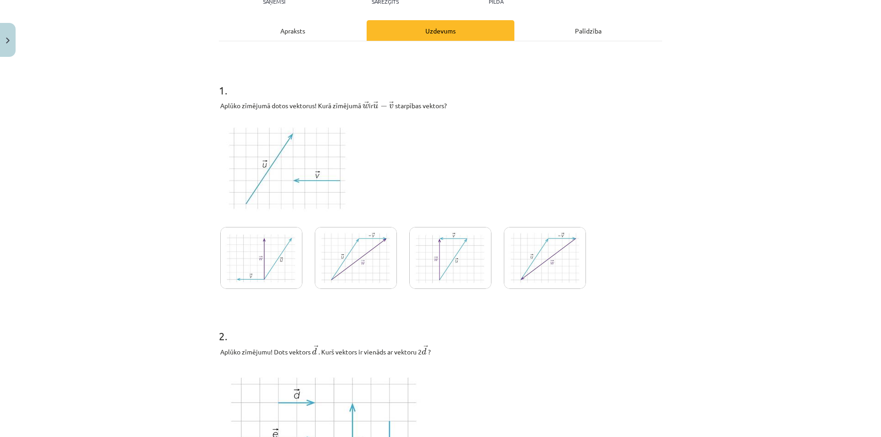
click at [369, 255] on img at bounding box center [356, 258] width 82 height 62
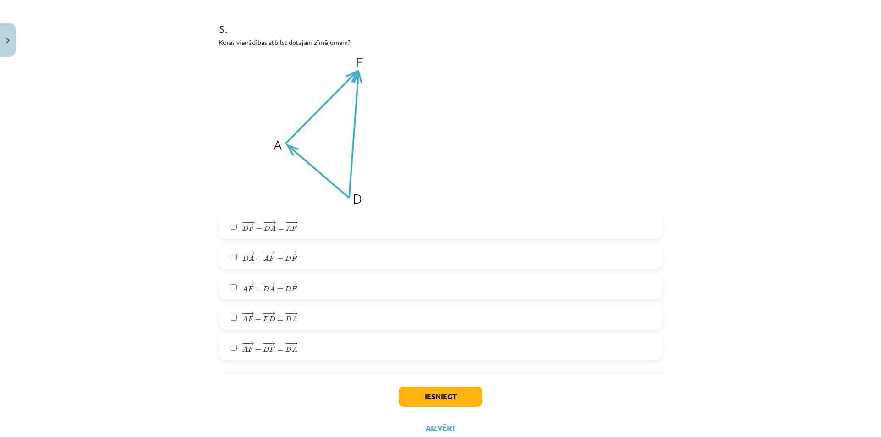
scroll to position [1262, 0]
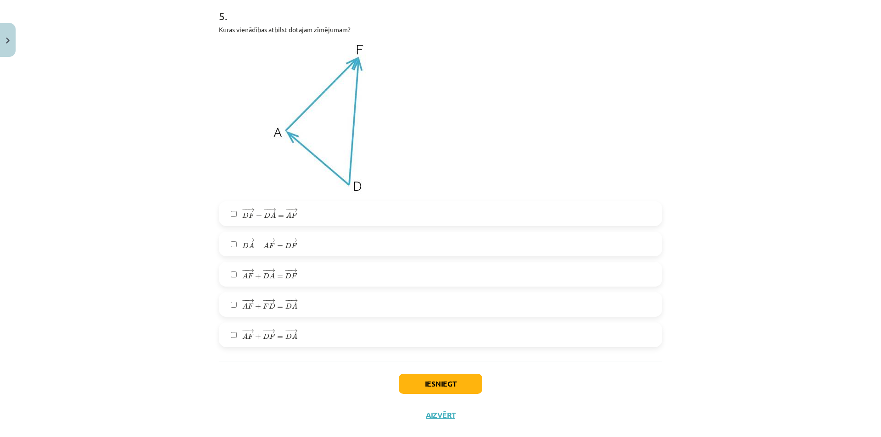
click at [291, 247] on span "F" at bounding box center [294, 246] width 6 height 6
click at [445, 383] on button "Iesniegt" at bounding box center [440, 384] width 83 height 20
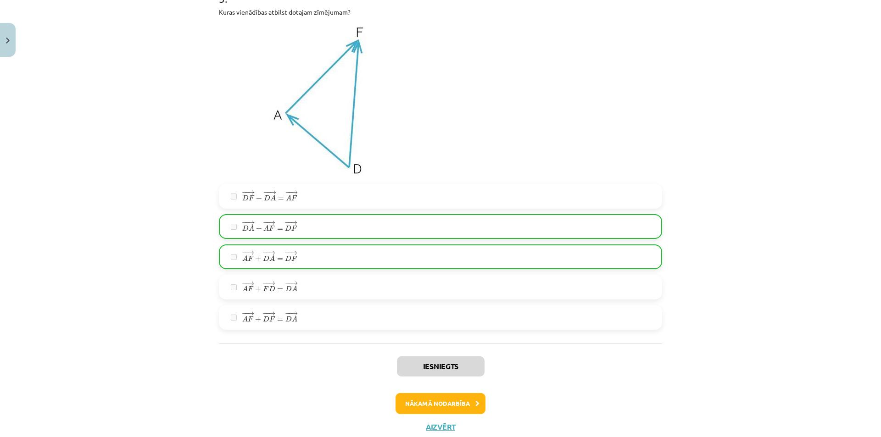
scroll to position [1263, 0]
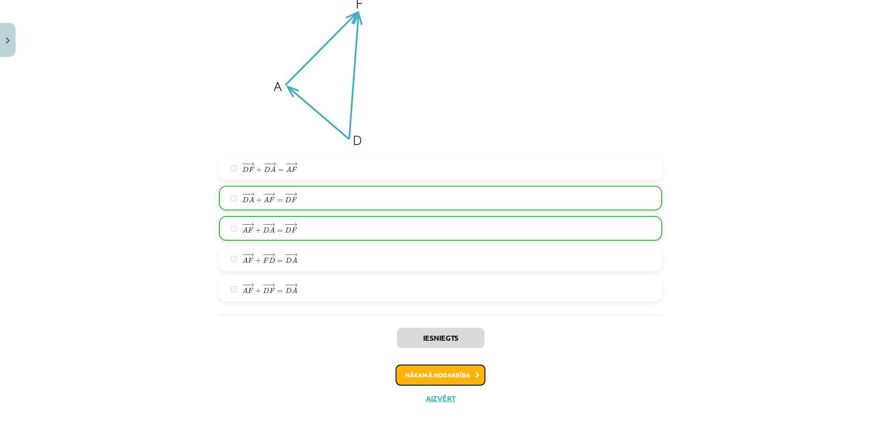
click at [439, 379] on button "Nākamā nodarbība" at bounding box center [440, 375] width 90 height 21
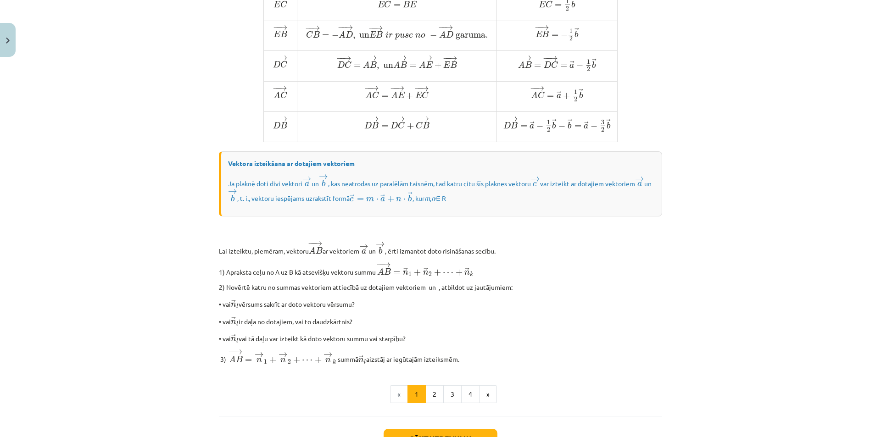
scroll to position [619, 0]
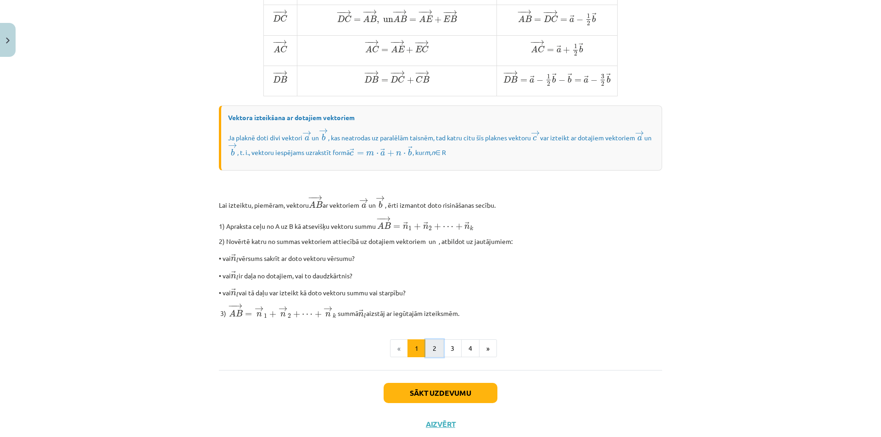
click at [431, 358] on button "2" at bounding box center [434, 348] width 18 height 18
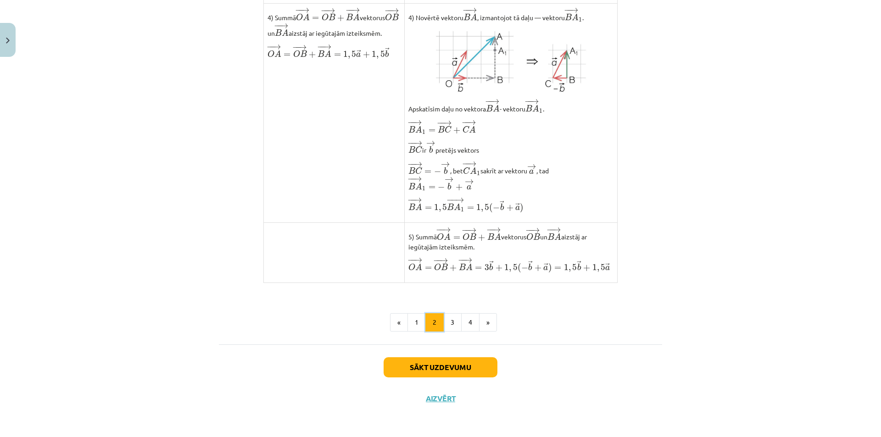
scroll to position [656, 0]
click at [447, 326] on button "3" at bounding box center [452, 322] width 18 height 18
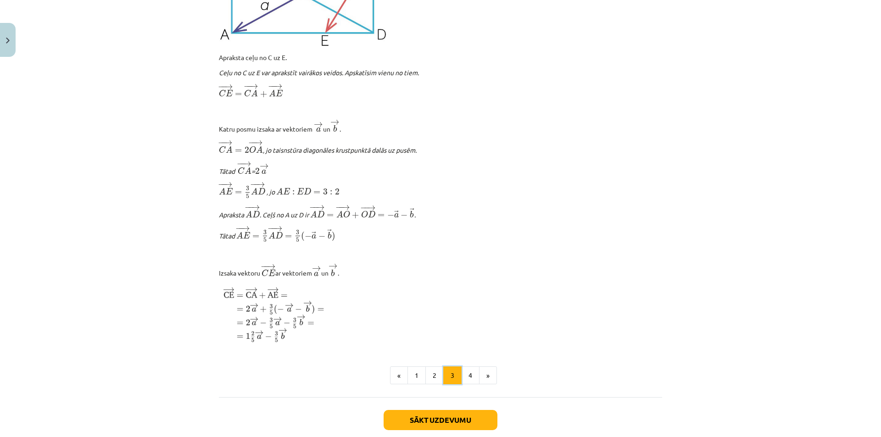
scroll to position [990, 0]
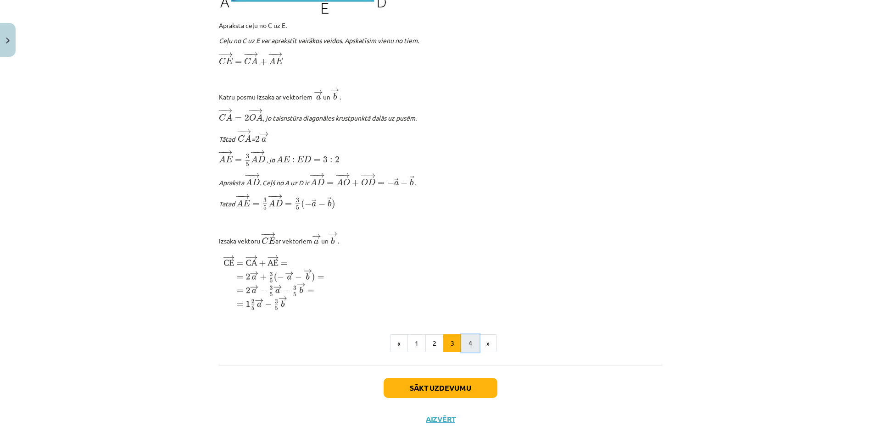
click at [468, 353] on button "4" at bounding box center [470, 343] width 18 height 18
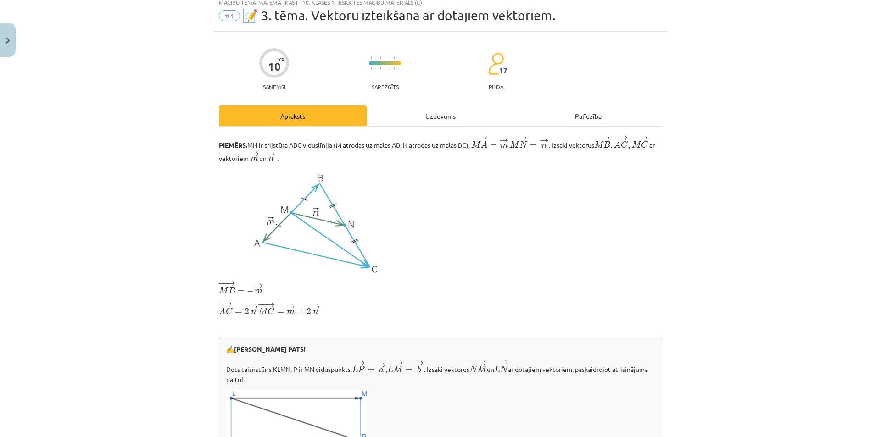
scroll to position [0, 0]
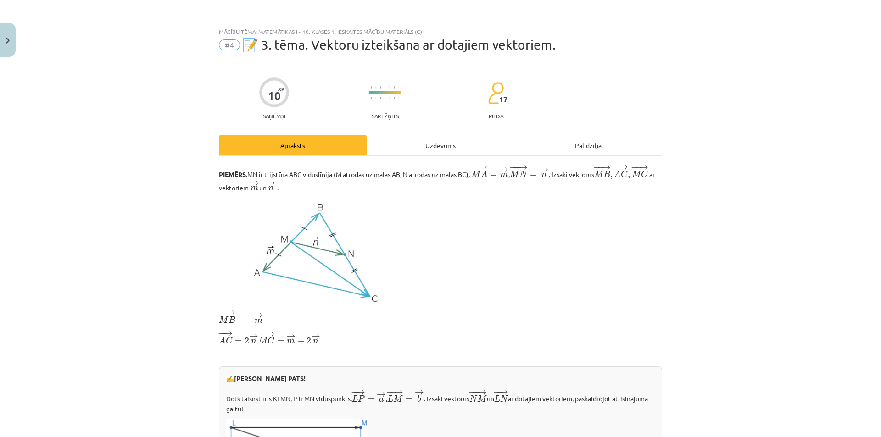
click at [432, 149] on div "Uzdevums" at bounding box center [441, 145] width 148 height 21
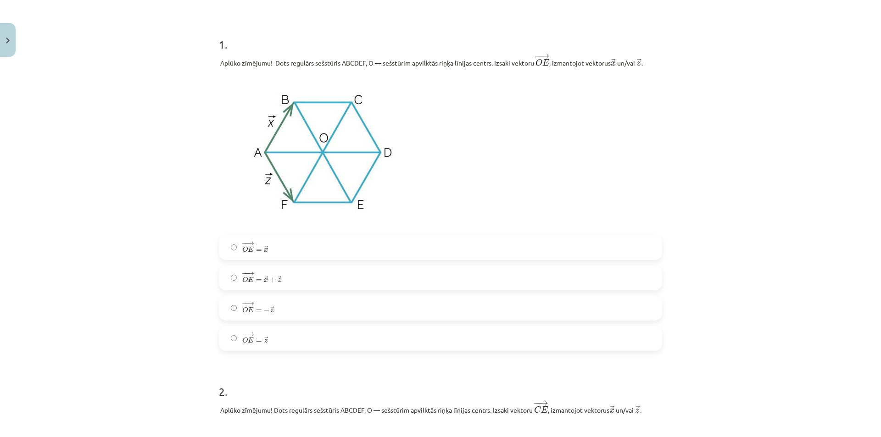
scroll to position [206, 0]
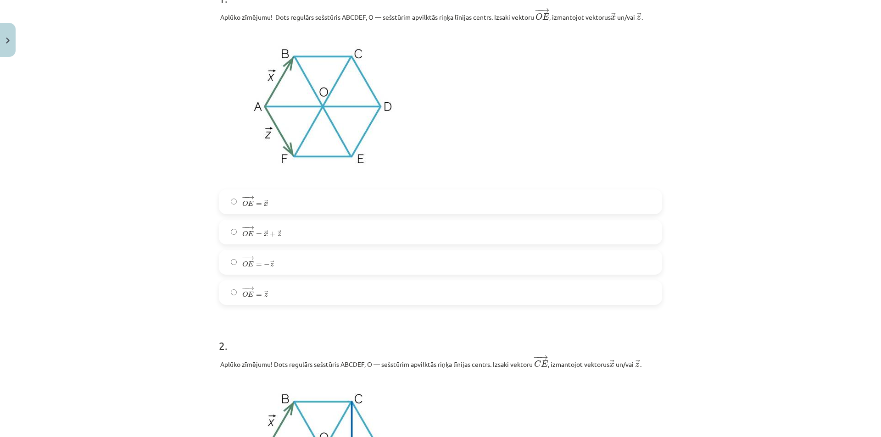
click at [277, 287] on label "− − → O E = → z O E → = z →" at bounding box center [440, 292] width 441 height 23
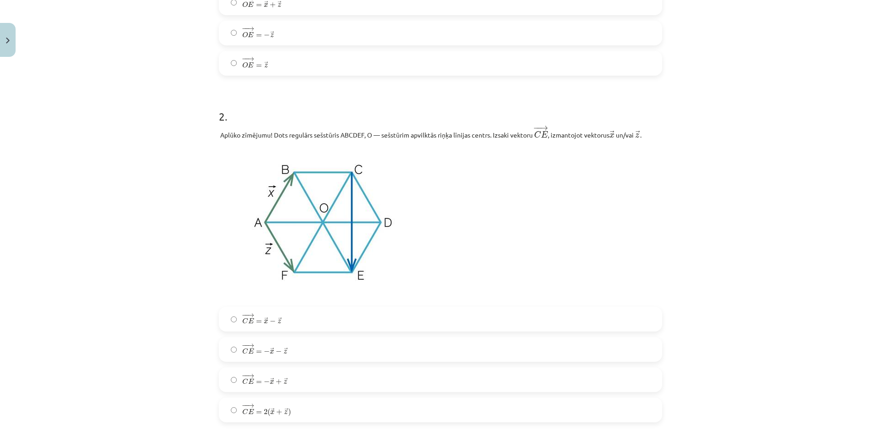
scroll to position [482, 0]
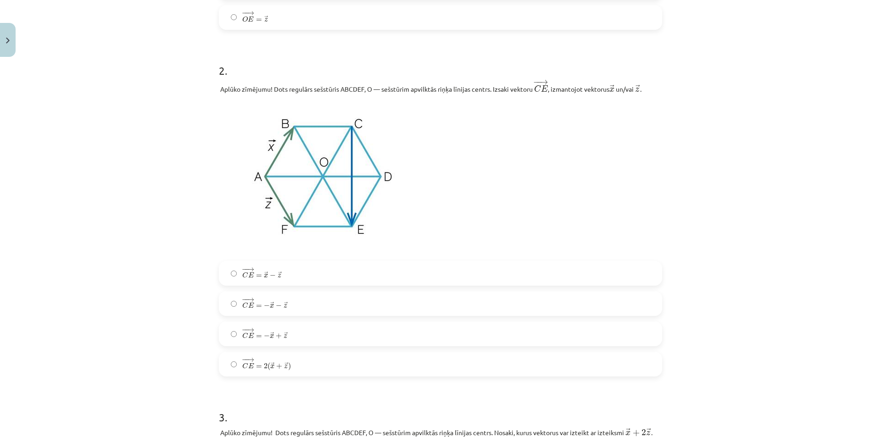
click at [276, 339] on span "+" at bounding box center [279, 337] width 6 height 6
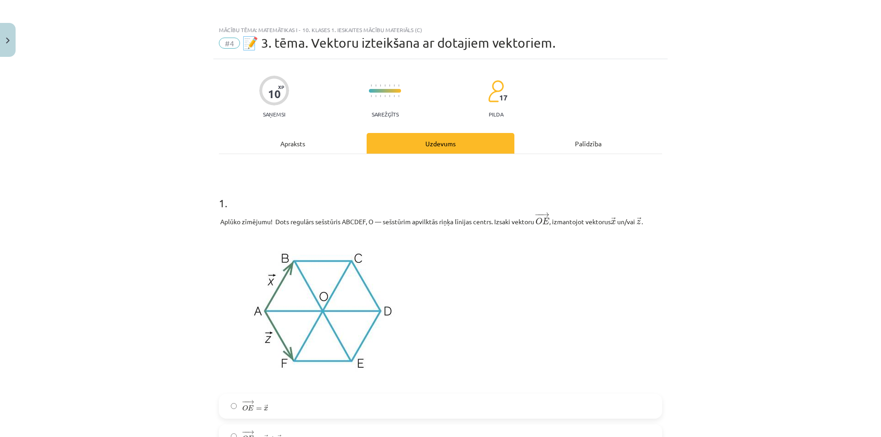
scroll to position [0, 0]
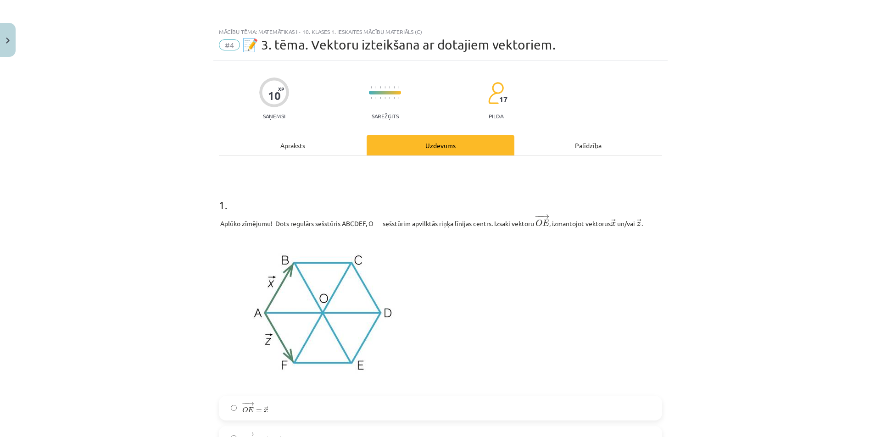
click at [288, 144] on div "Apraksts" at bounding box center [293, 145] width 148 height 21
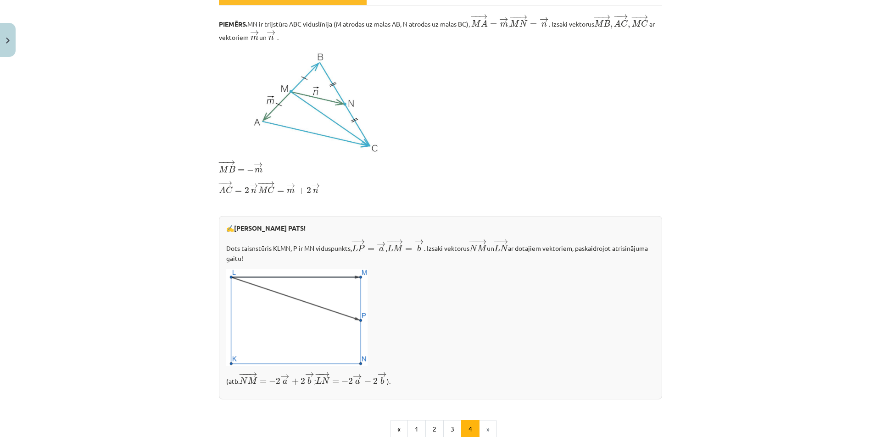
scroll to position [206, 0]
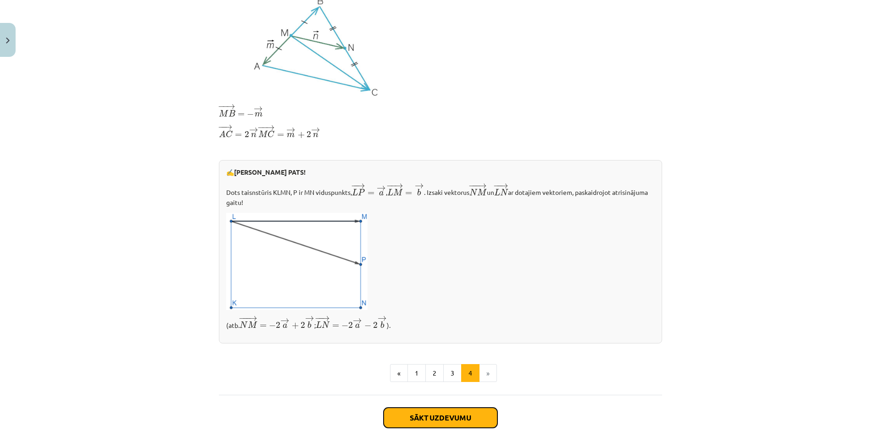
click at [465, 418] on button "Sākt uzdevumu" at bounding box center [441, 418] width 114 height 20
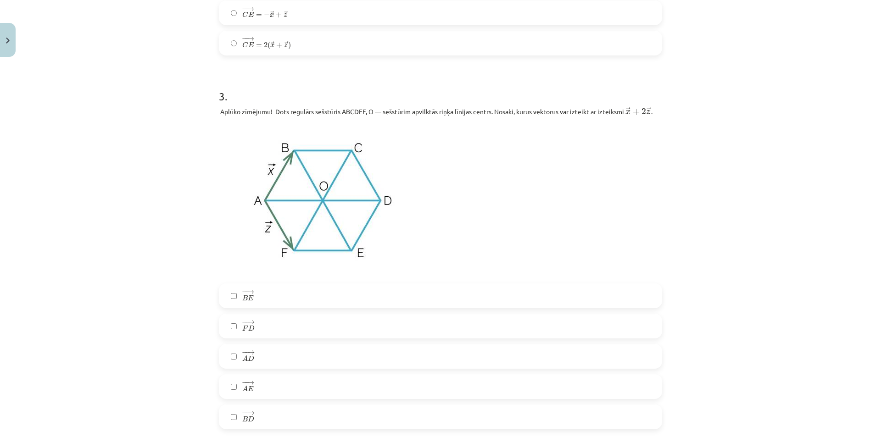
scroll to position [849, 0]
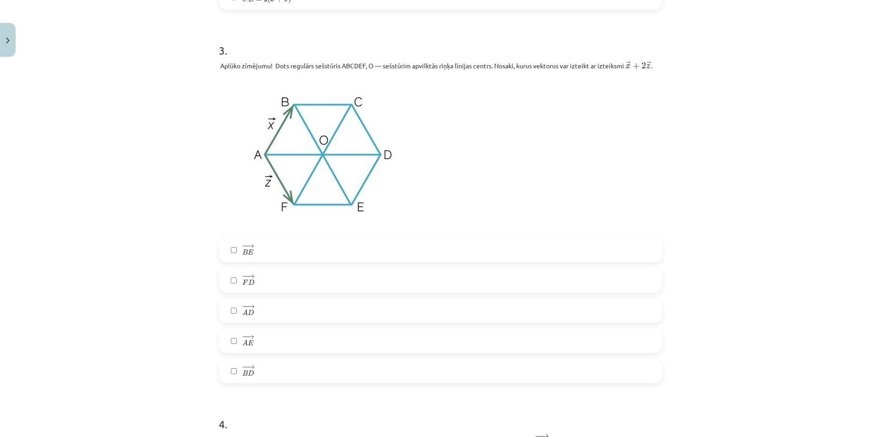
click at [264, 254] on label "− − → B E B E →" at bounding box center [440, 250] width 441 height 23
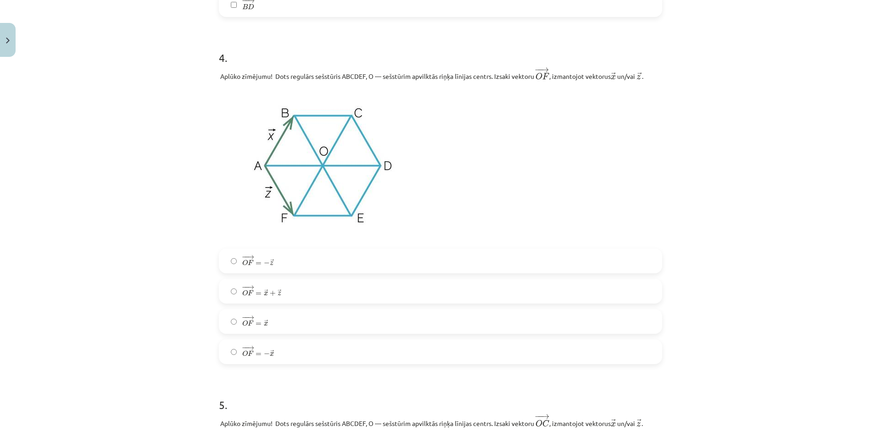
scroll to position [1216, 0]
click at [283, 354] on label "− − → O F = − → x O F → = − x →" at bounding box center [440, 351] width 441 height 23
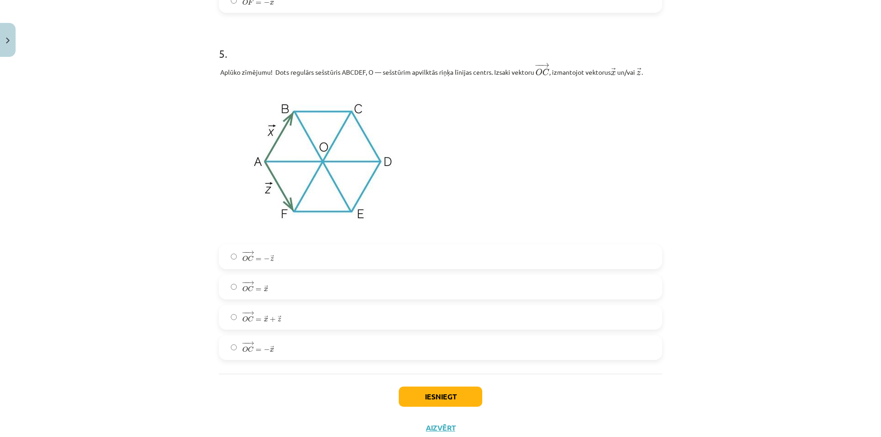
scroll to position [1583, 0]
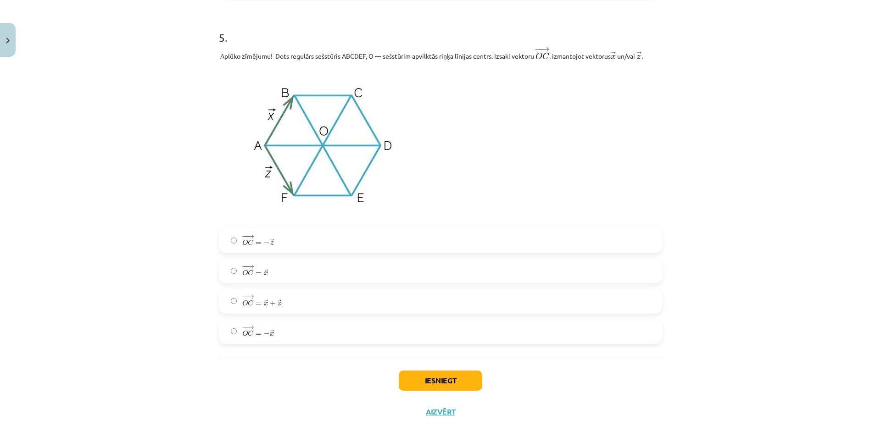
click at [242, 276] on span "O" at bounding box center [245, 273] width 6 height 6
click at [440, 381] on button "Iesniegt" at bounding box center [440, 381] width 83 height 20
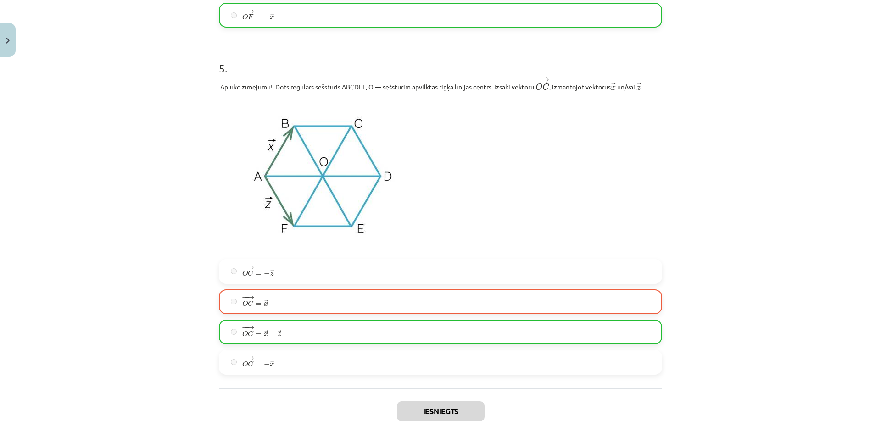
scroll to position [1627, 0]
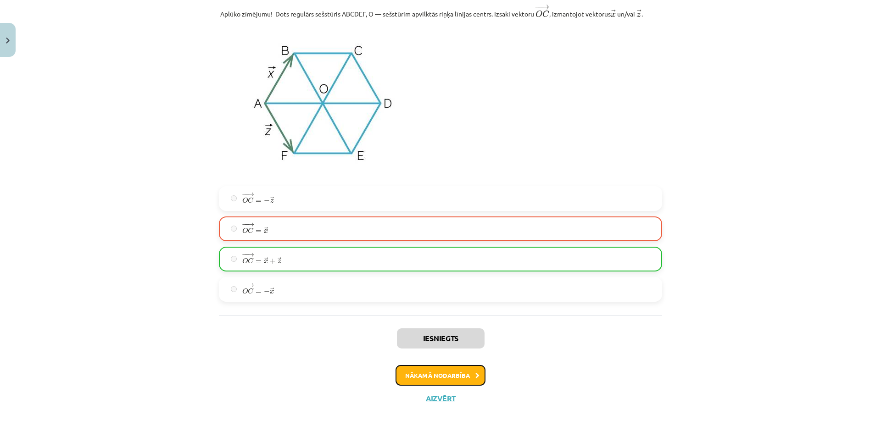
click at [450, 375] on button "Nākamā nodarbība" at bounding box center [440, 375] width 90 height 21
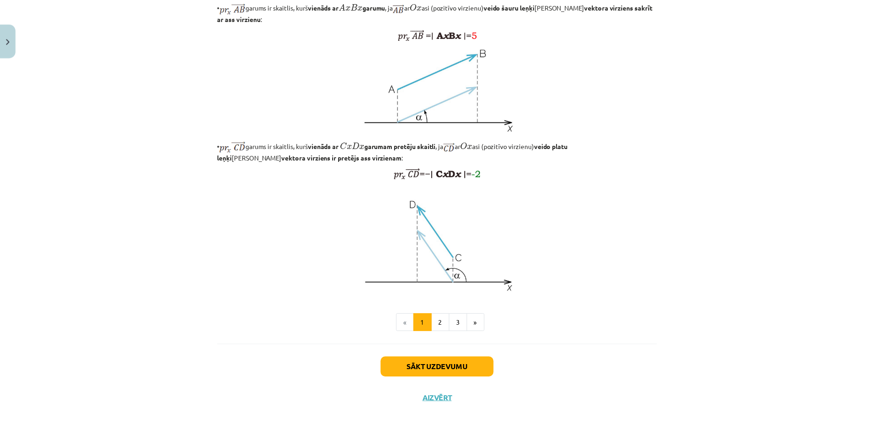
scroll to position [652, 0]
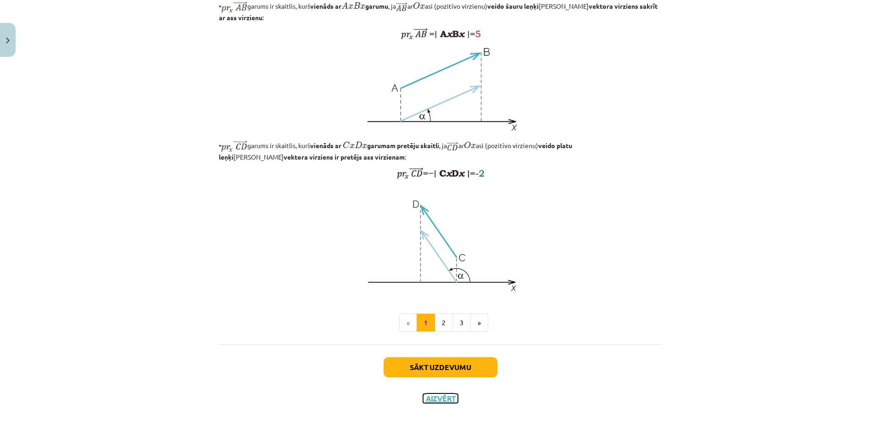
click at [443, 399] on button "Aizvērt" at bounding box center [440, 398] width 35 height 9
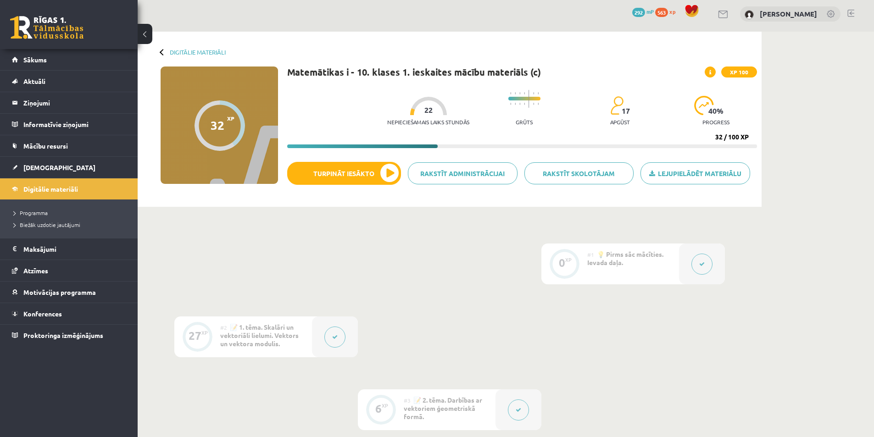
scroll to position [0, 0]
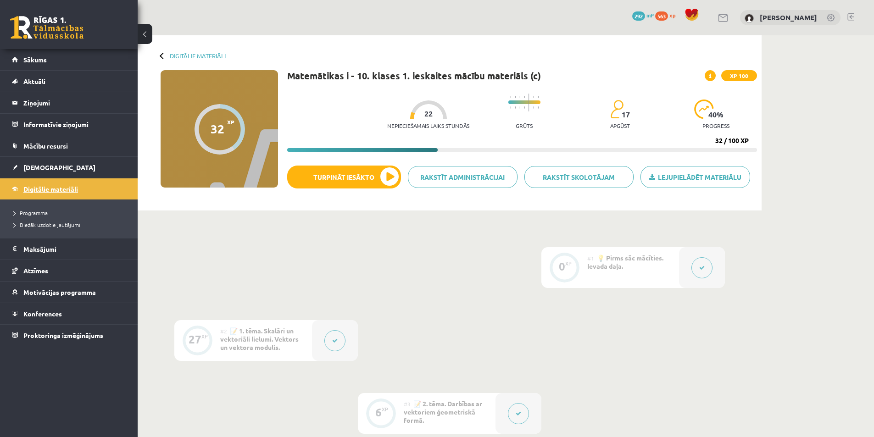
click at [70, 189] on span "Digitālie materiāli" at bounding box center [50, 189] width 55 height 8
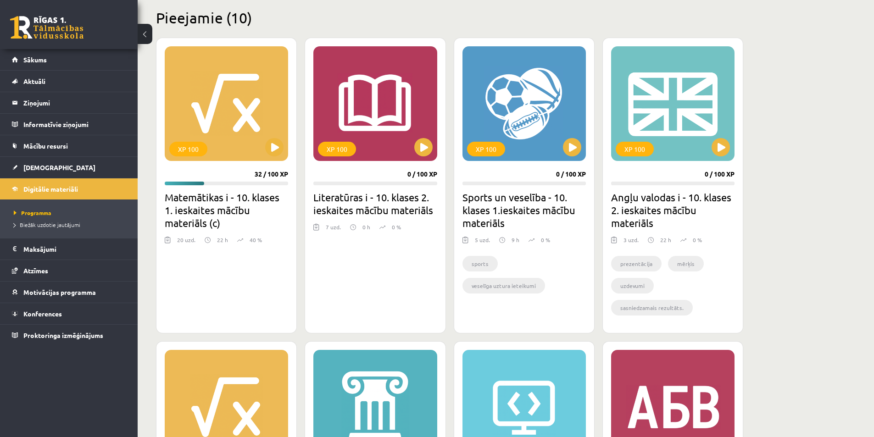
scroll to position [229, 0]
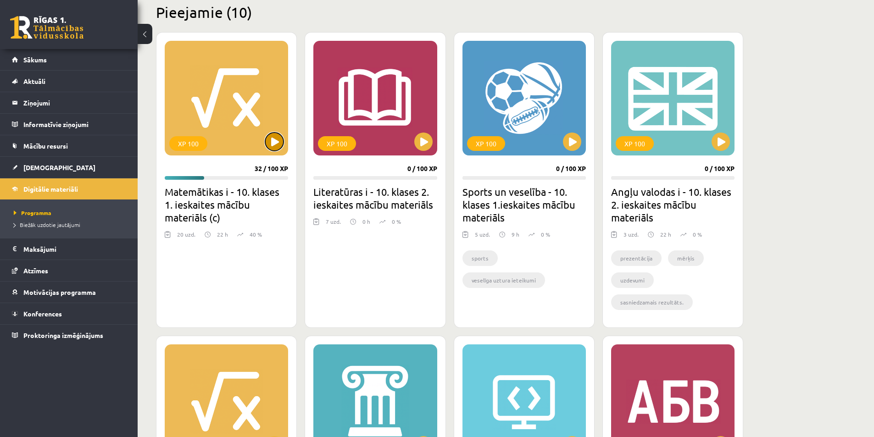
click at [277, 148] on button at bounding box center [274, 142] width 18 height 18
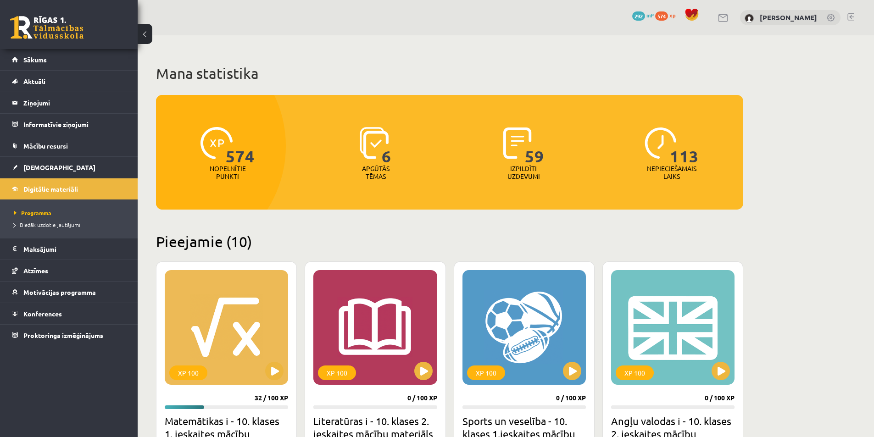
scroll to position [229, 0]
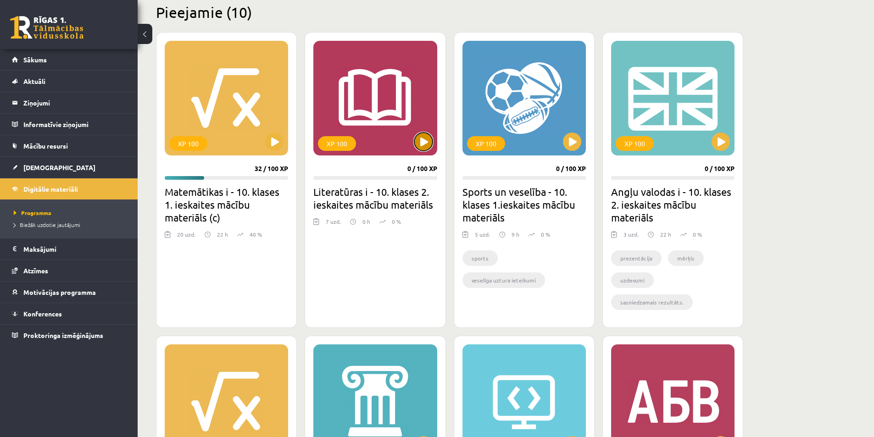
click at [421, 145] on button at bounding box center [423, 142] width 18 height 18
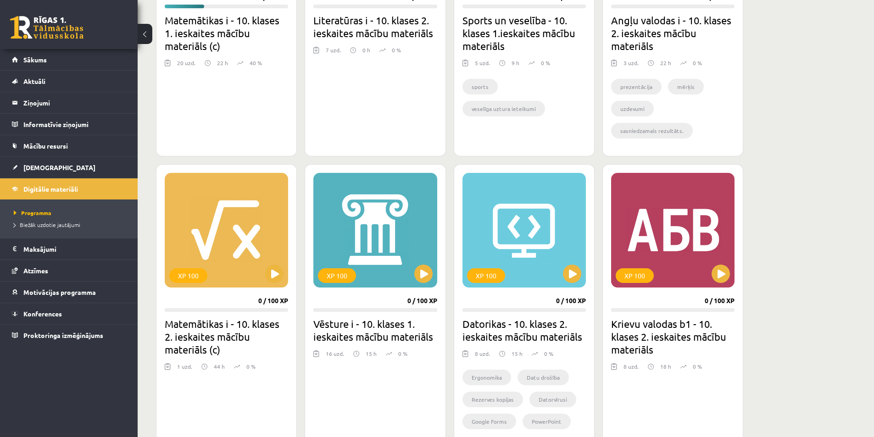
scroll to position [413, 0]
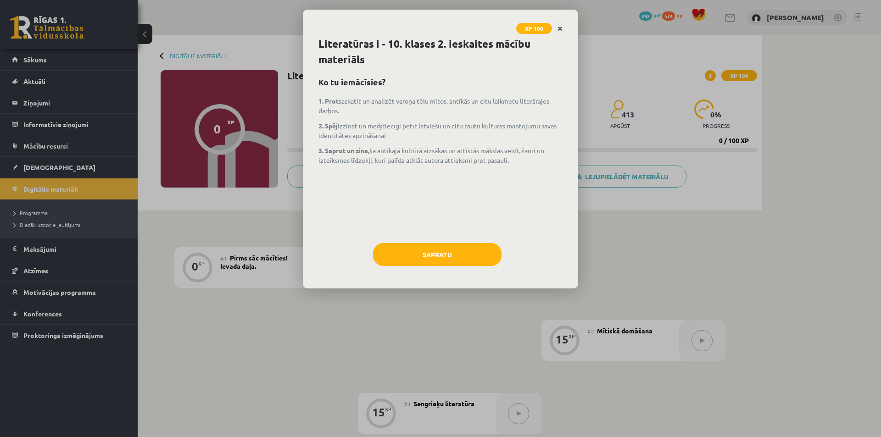
click at [558, 26] on icon "Close" at bounding box center [559, 29] width 5 height 6
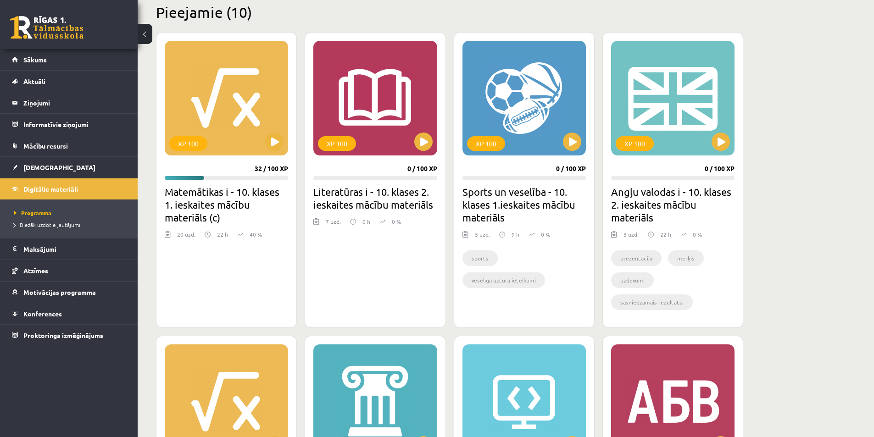
scroll to position [184, 0]
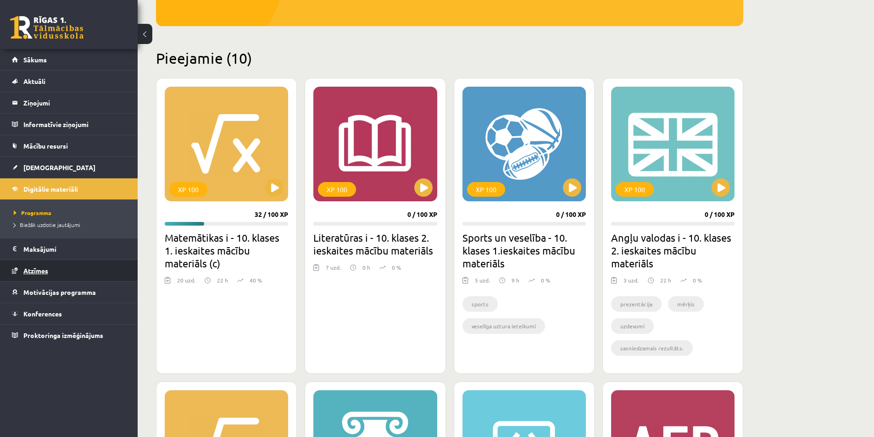
click at [35, 273] on span "Atzīmes" at bounding box center [35, 271] width 25 height 8
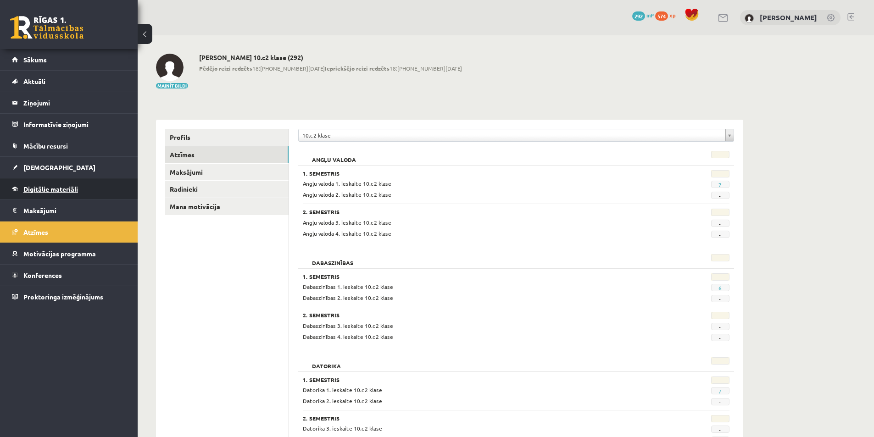
click at [52, 193] on link "Digitālie materiāli" at bounding box center [69, 188] width 114 height 21
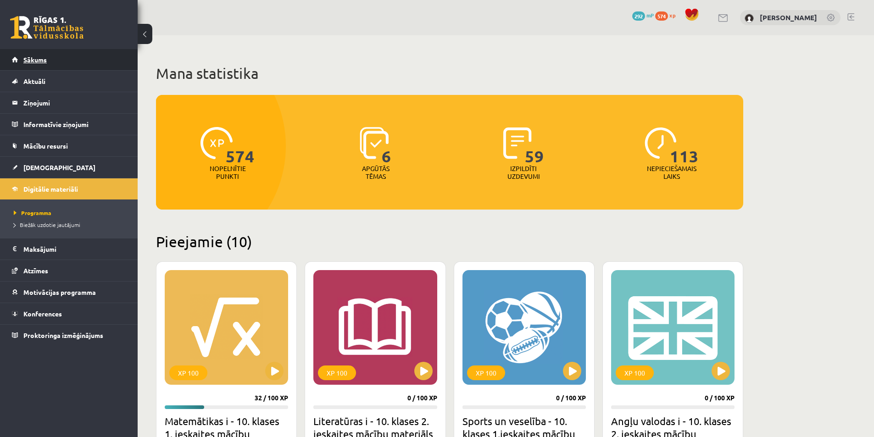
click at [28, 65] on link "Sākums" at bounding box center [69, 59] width 114 height 21
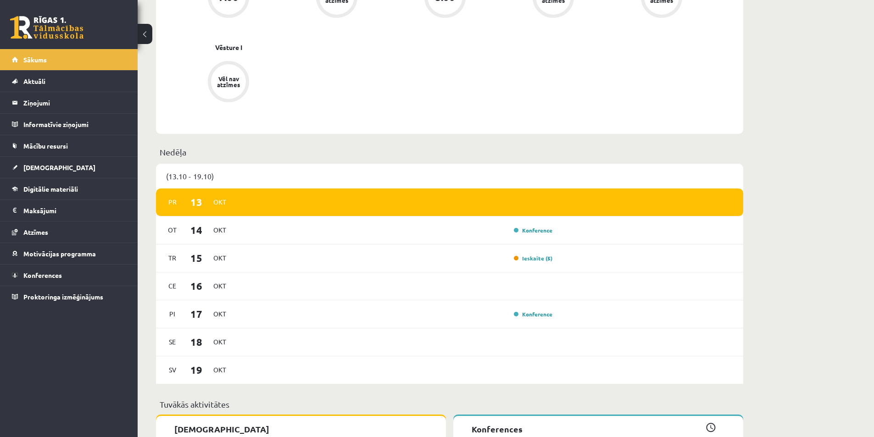
scroll to position [551, 0]
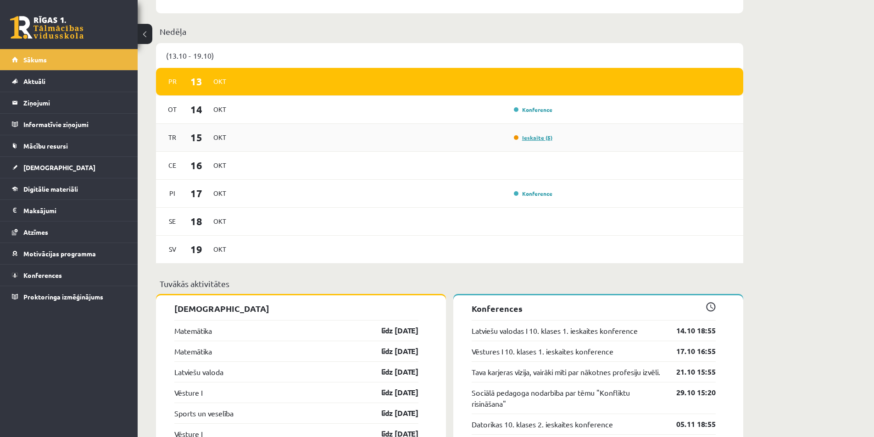
click at [530, 139] on link "Ieskaite (5)" at bounding box center [533, 137] width 39 height 7
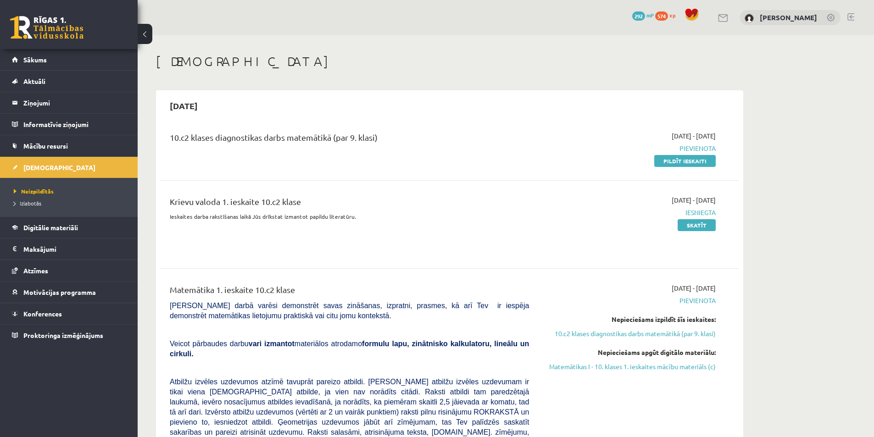
click at [849, 15] on link at bounding box center [850, 16] width 7 height 7
